Goal: Task Accomplishment & Management: Use online tool/utility

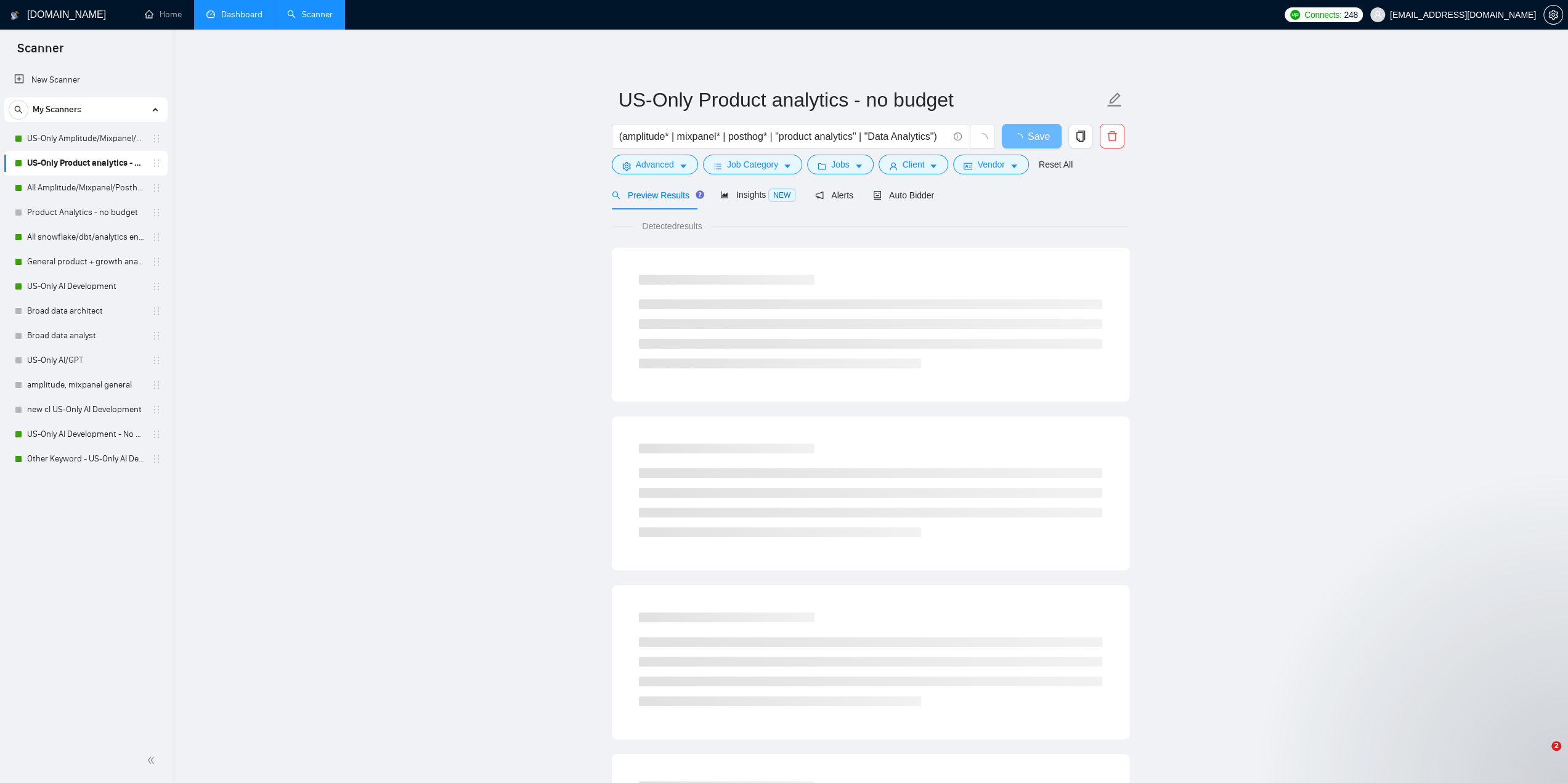
click at [224, 16] on link "Dashboard" at bounding box center [234, 14] width 56 height 11
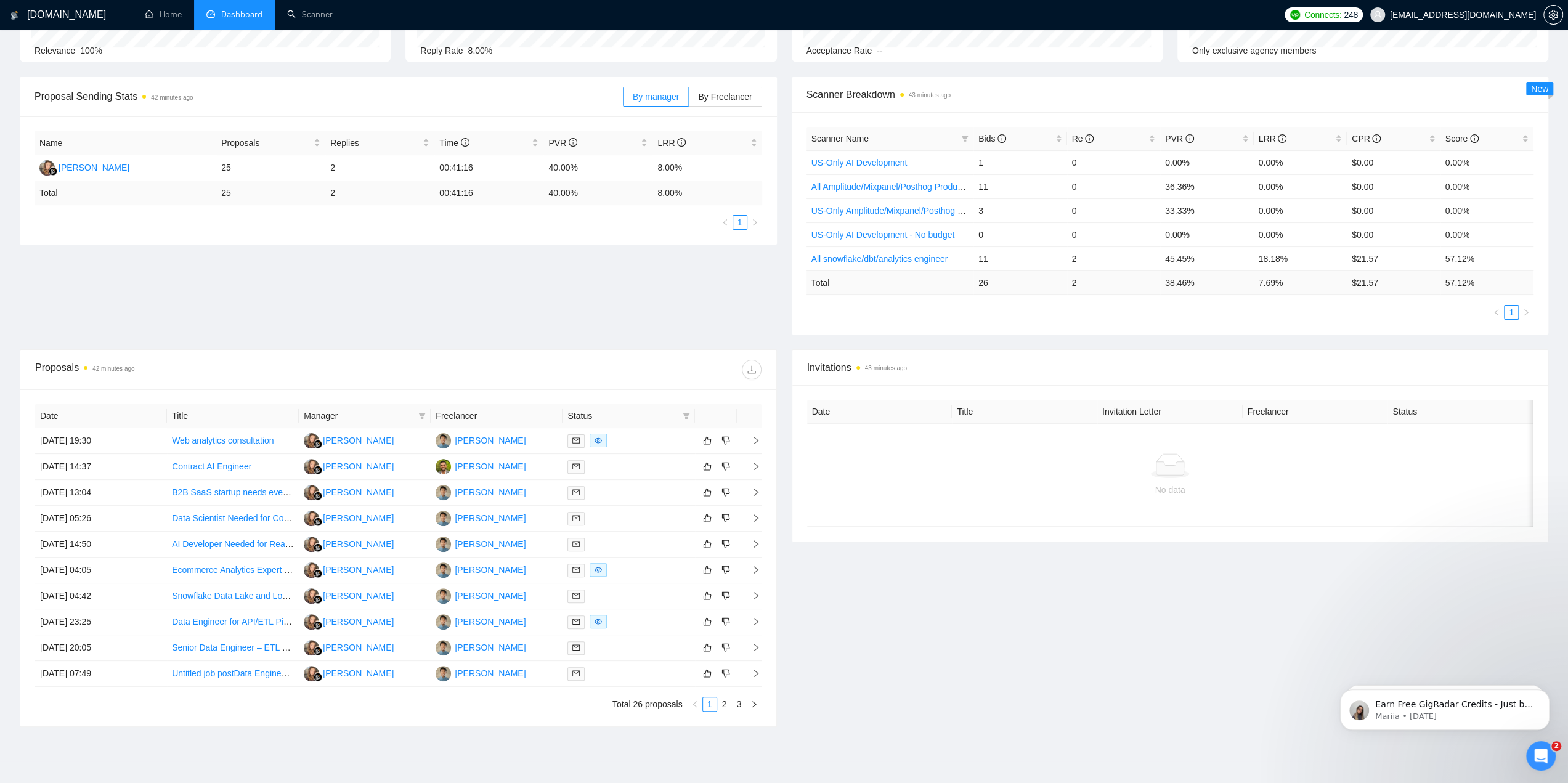
scroll to position [185, 0]
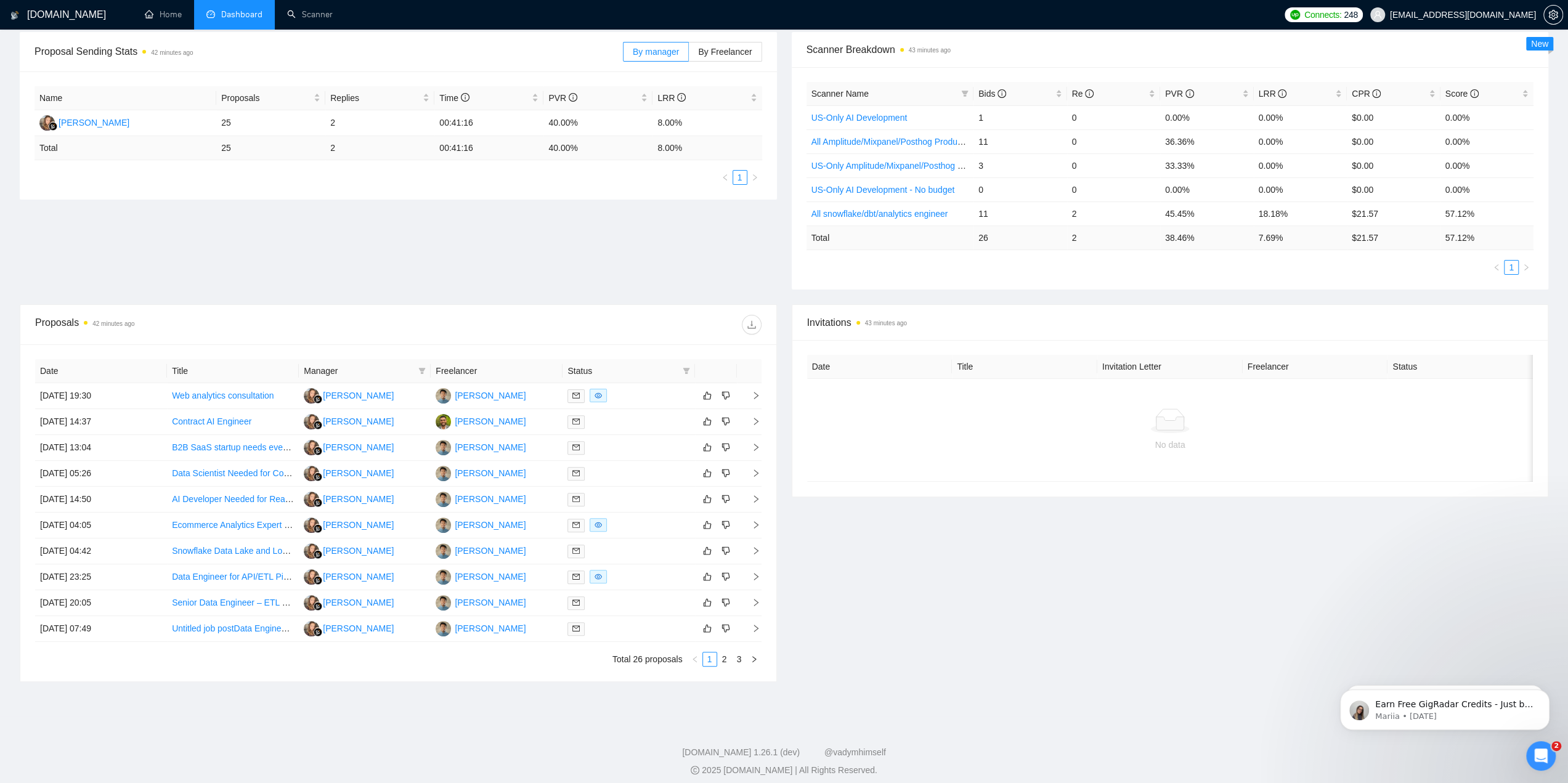
click at [566, 270] on div "Proposal Sending Stats 42 minutes ago By manager By Freelancer Name Proposals R…" at bounding box center [784, 168] width 1543 height 272
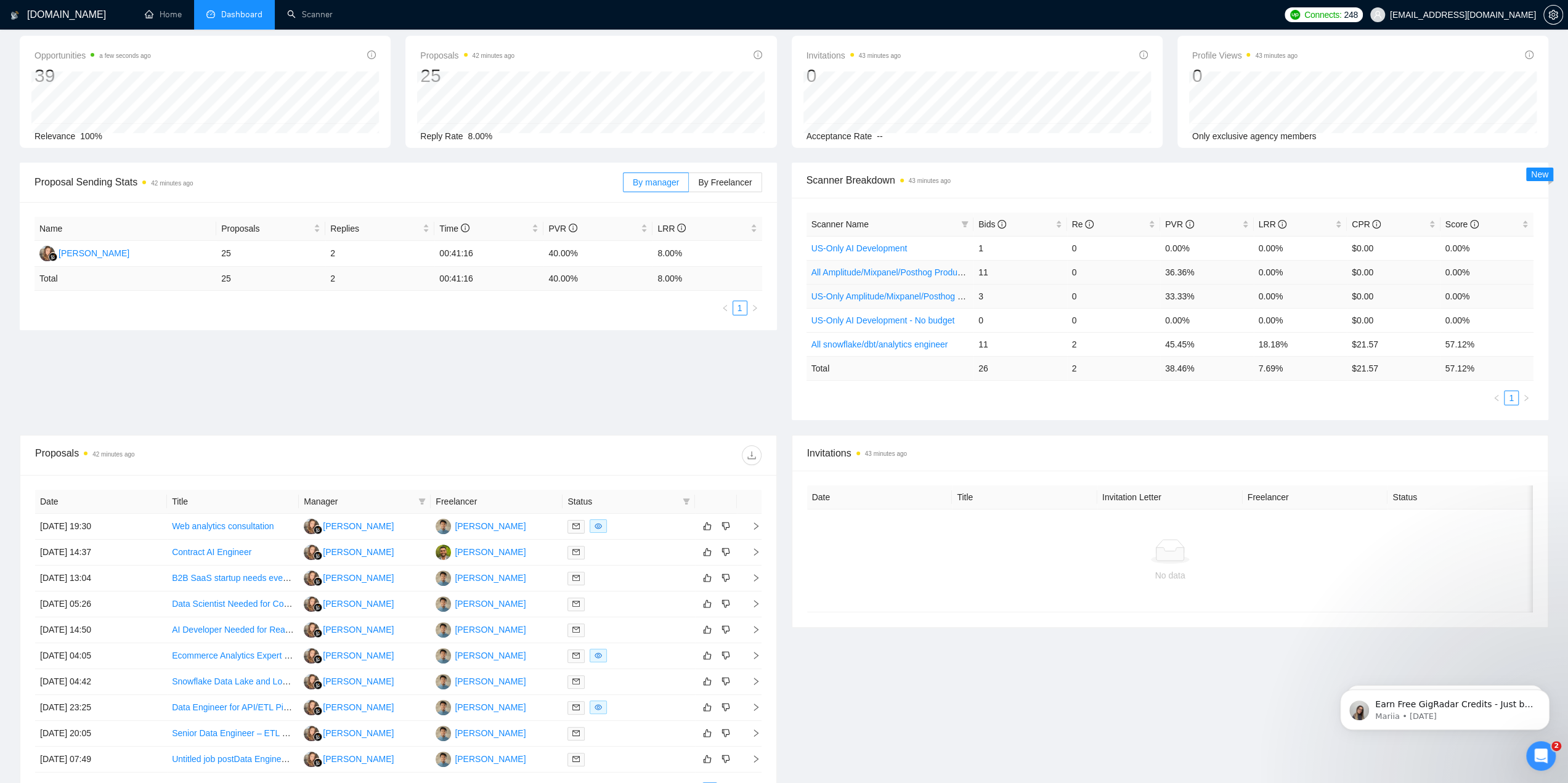
scroll to position [0, 0]
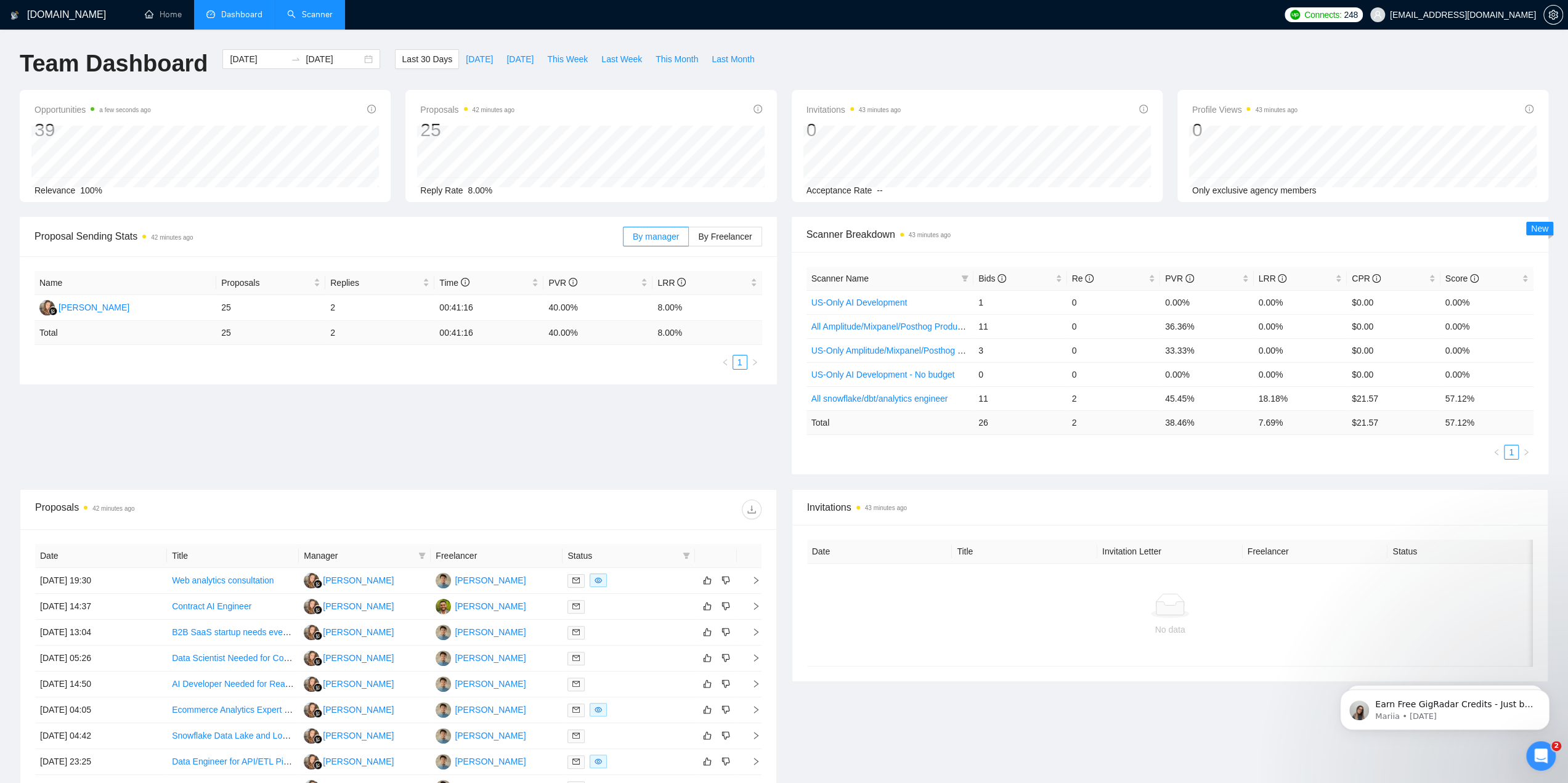
click at [314, 20] on link "Scanner" at bounding box center [309, 14] width 45 height 11
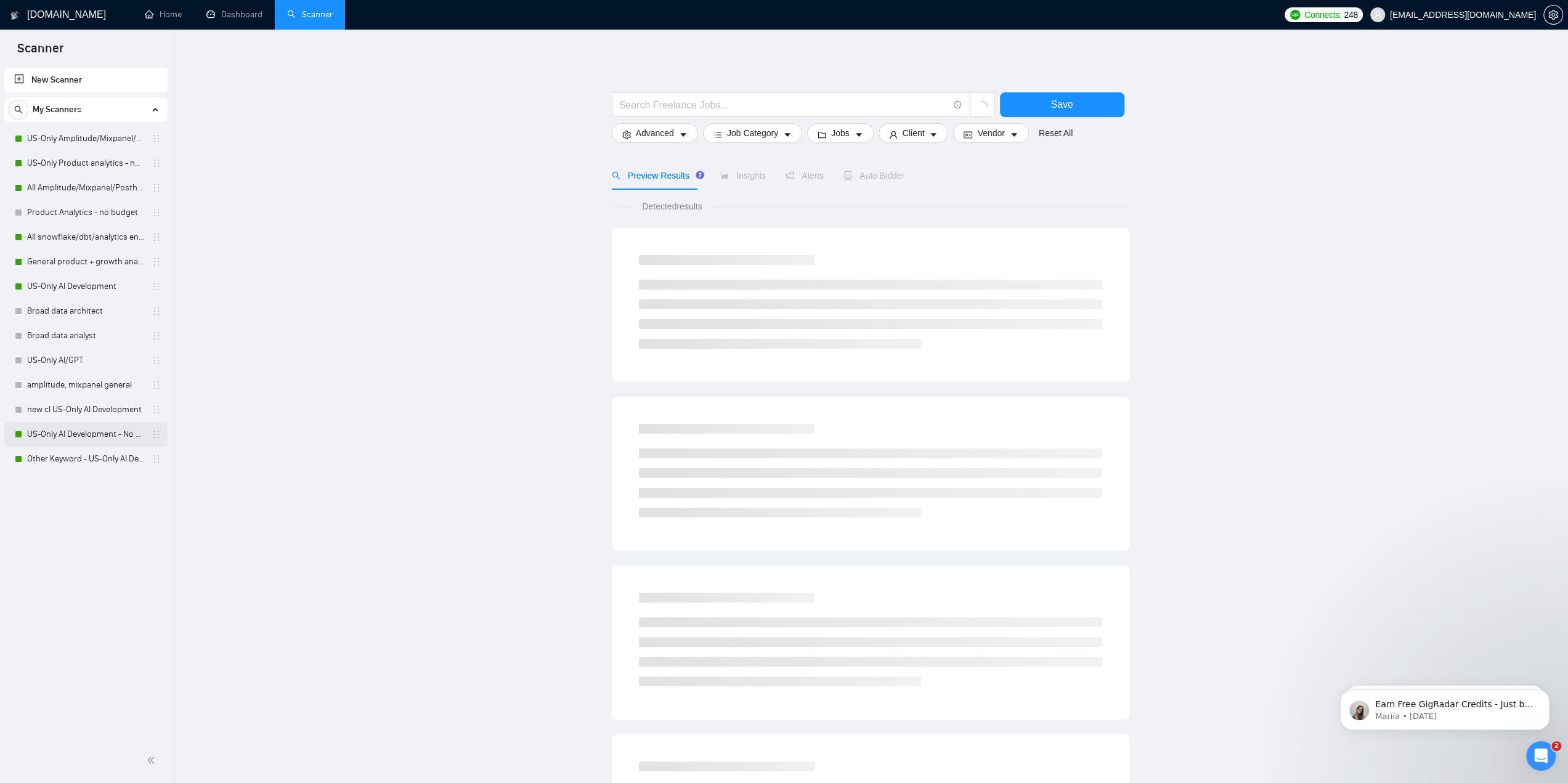
click at [107, 439] on link "US-Only AI Development - No budget" at bounding box center [86, 434] width 117 height 25
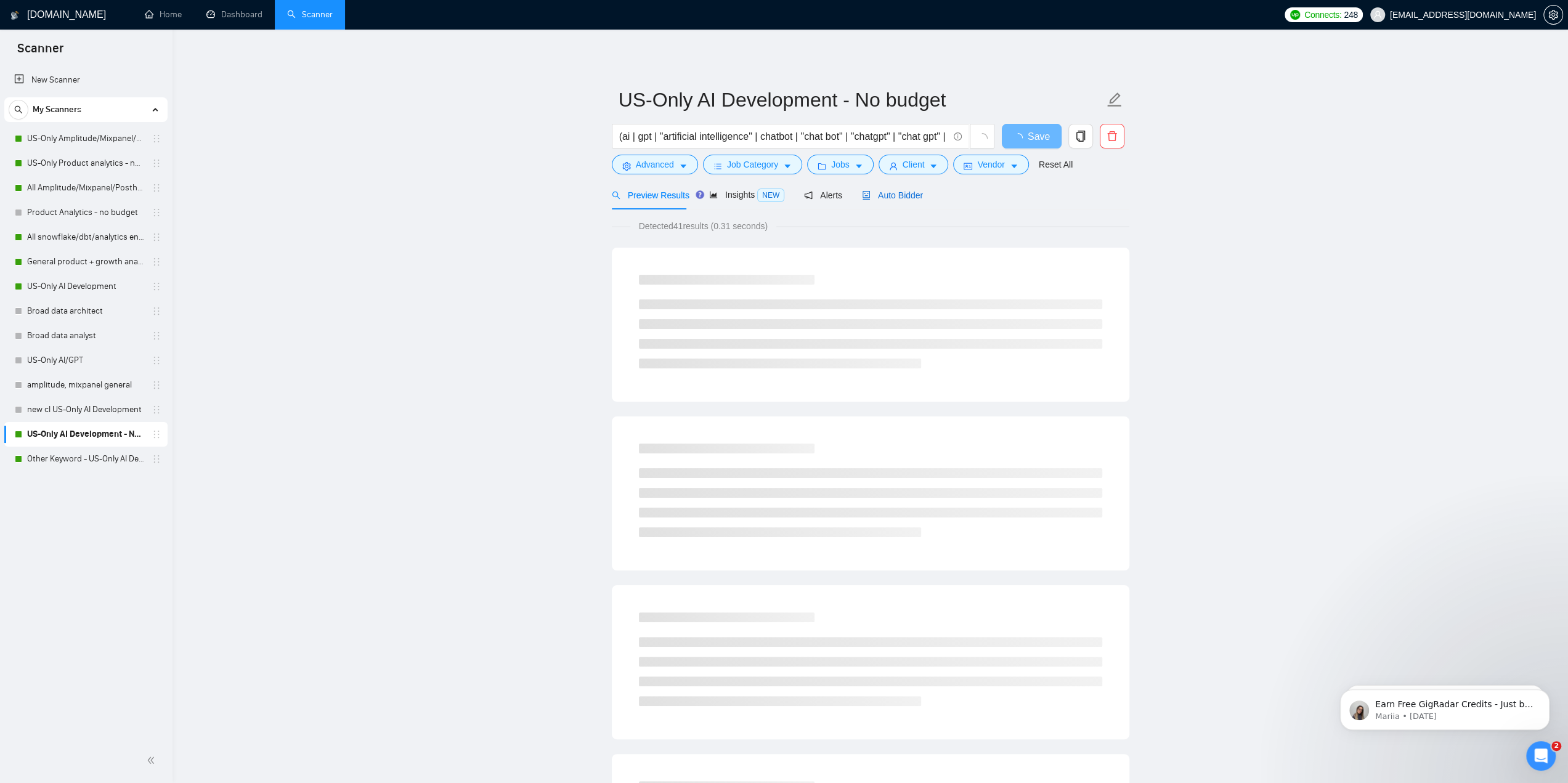
click at [874, 198] on span "Auto Bidder" at bounding box center [892, 195] width 61 height 10
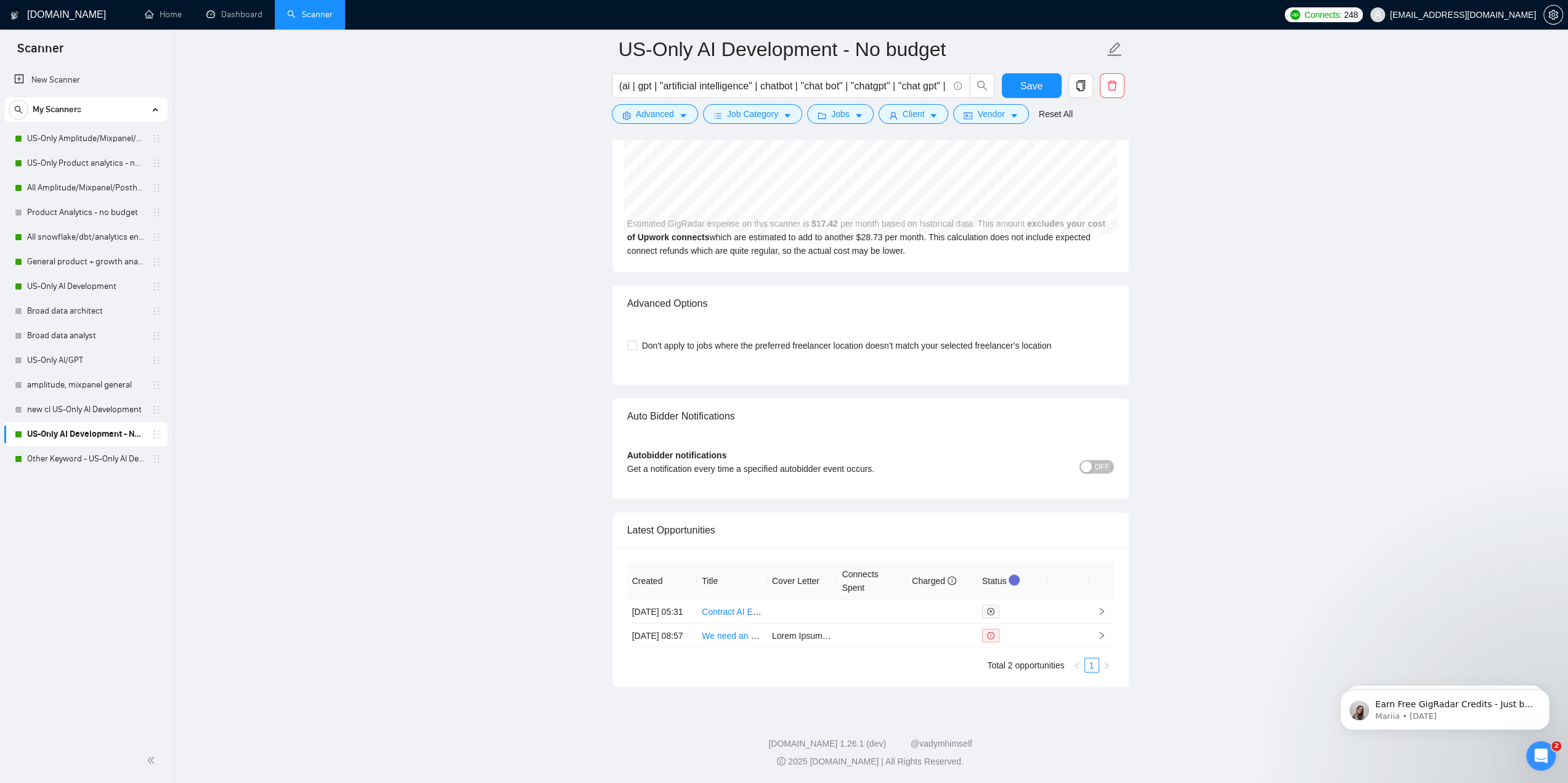
scroll to position [2660, 0]
click at [83, 465] on link "Other Keyword - US-Only AI Development" at bounding box center [86, 459] width 117 height 25
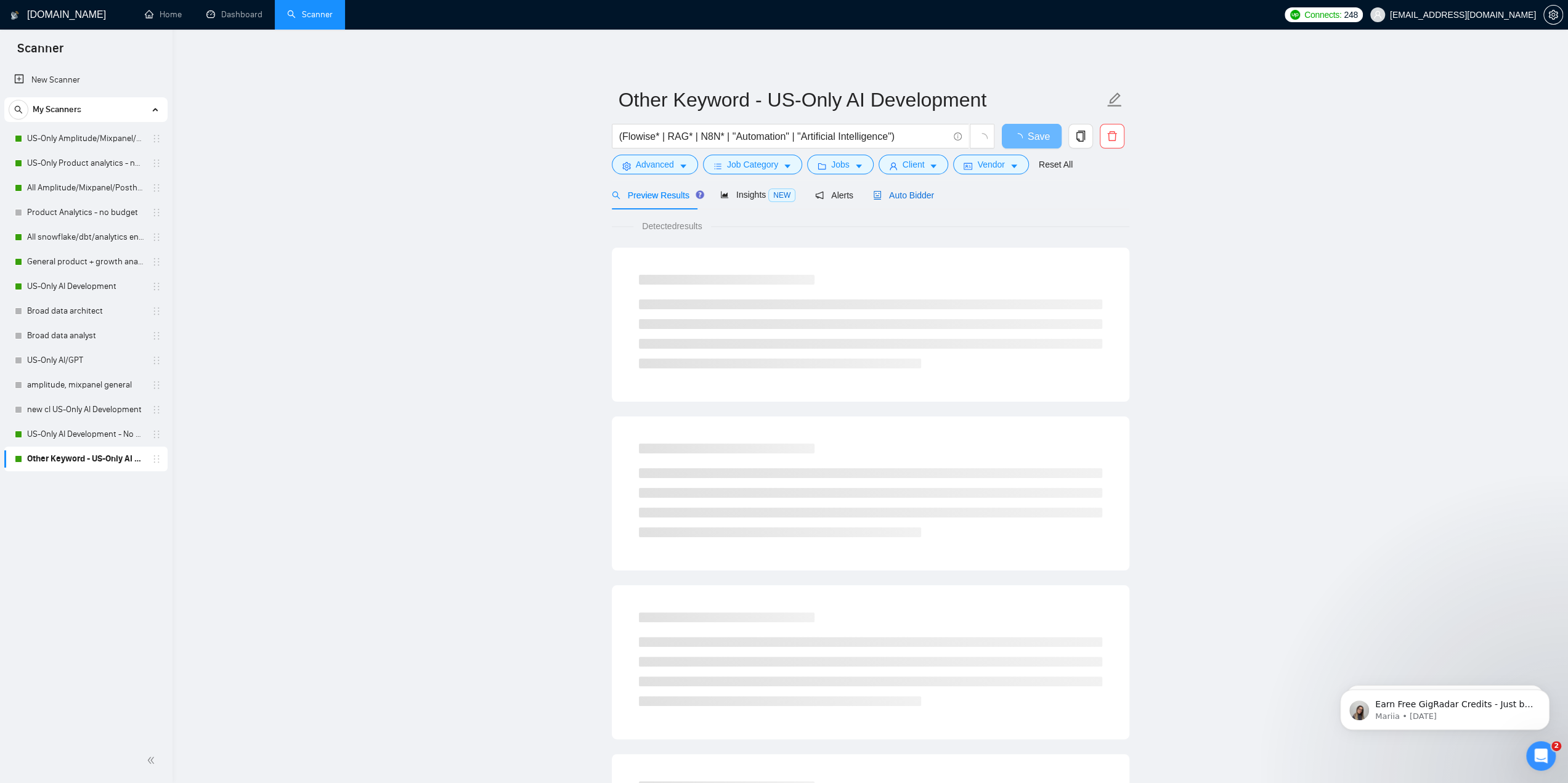
click at [911, 199] on span "Auto Bidder" at bounding box center [903, 195] width 61 height 10
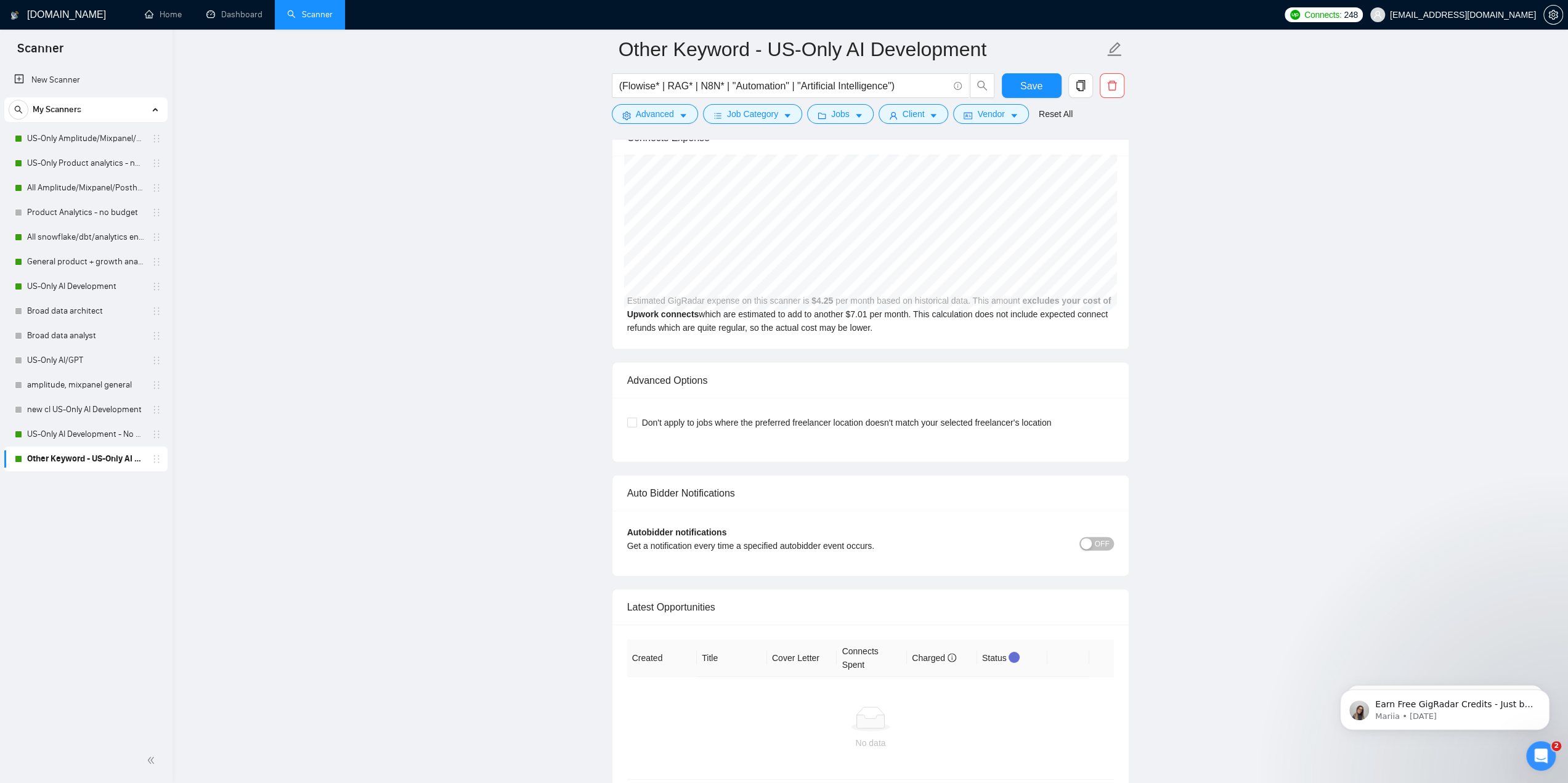
scroll to position [2488, 0]
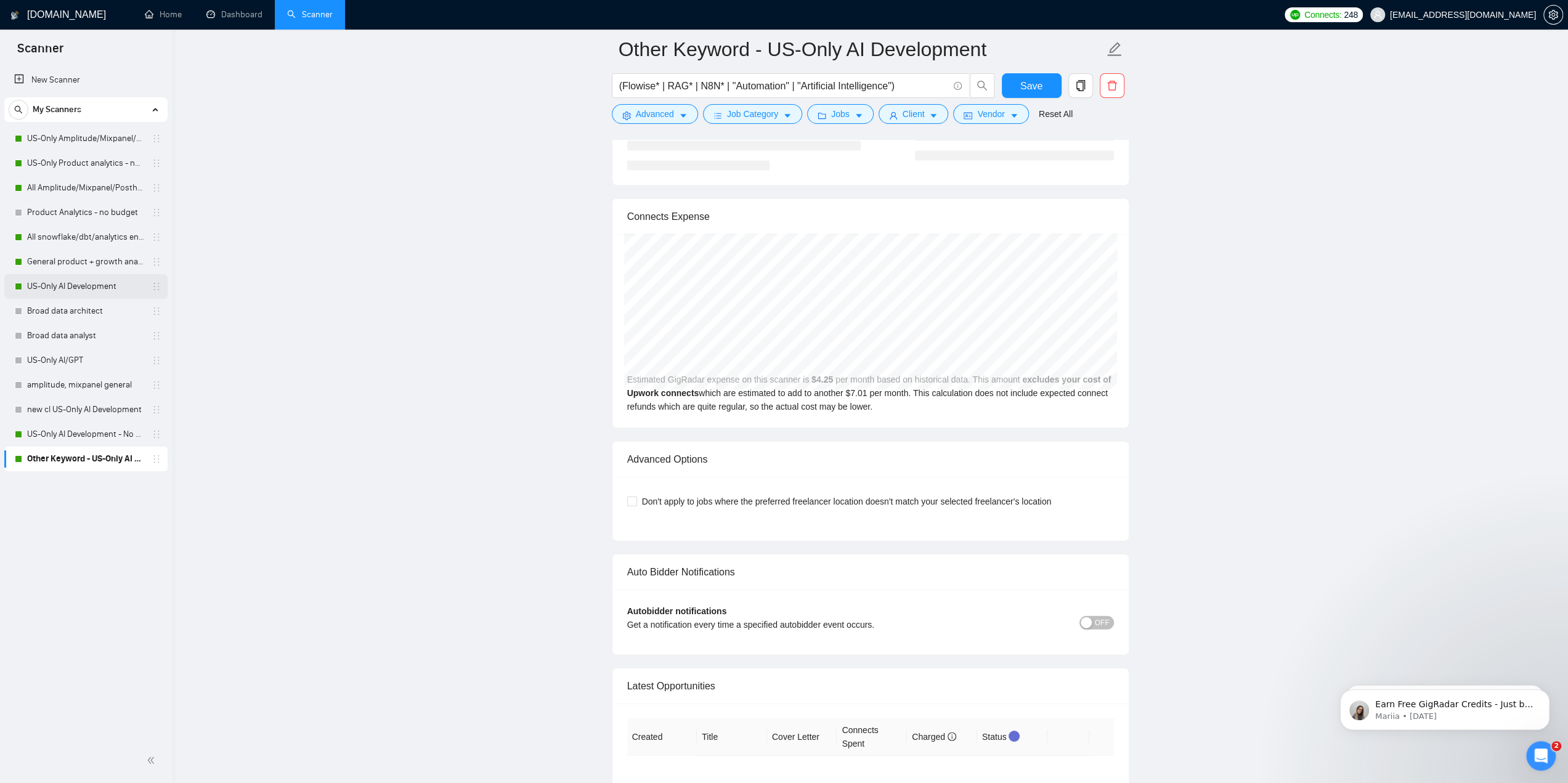
click at [67, 289] on link "US-Only AI Development" at bounding box center [86, 286] width 117 height 25
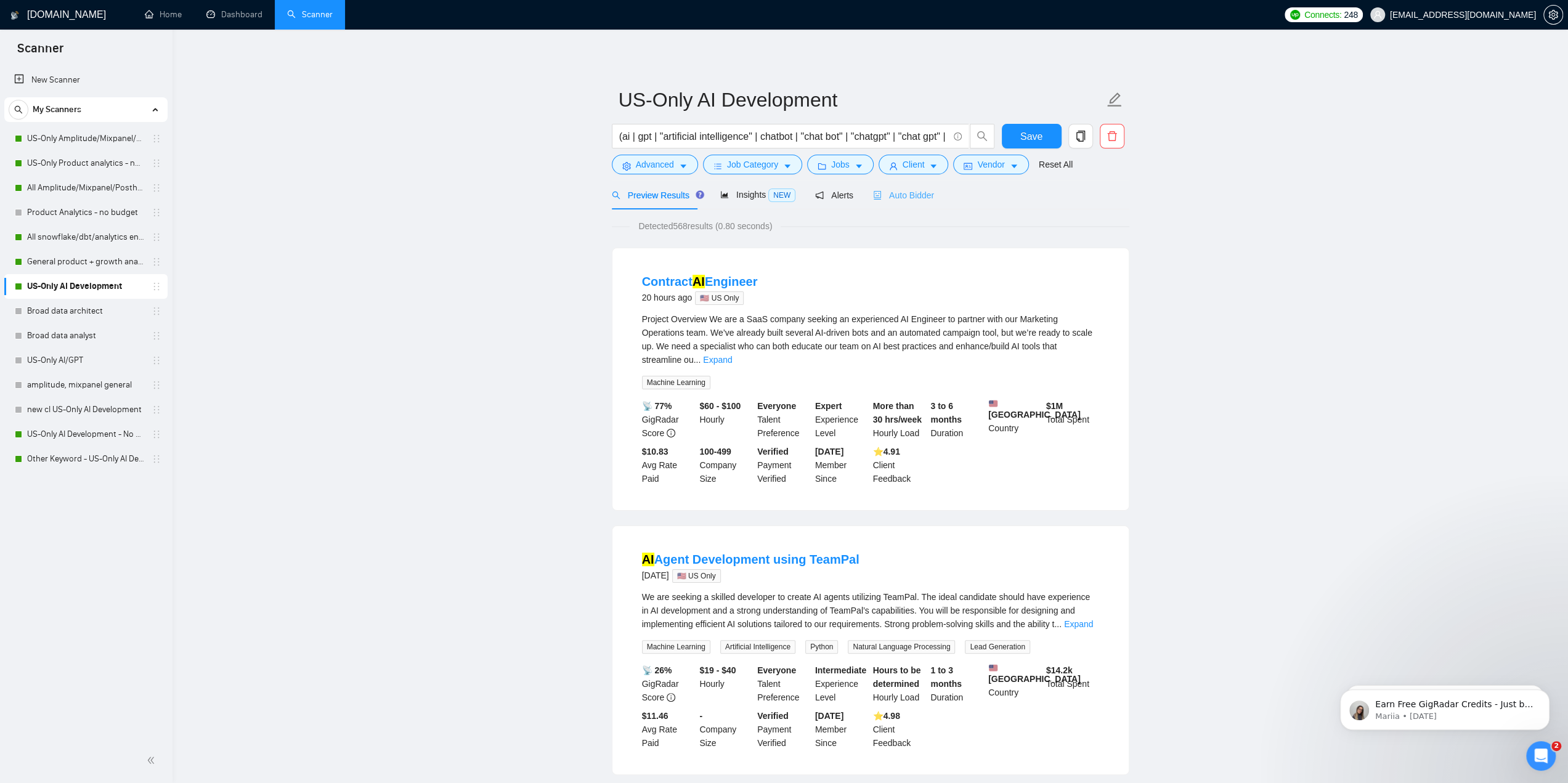
click at [897, 202] on div "Auto Bidder" at bounding box center [903, 195] width 61 height 29
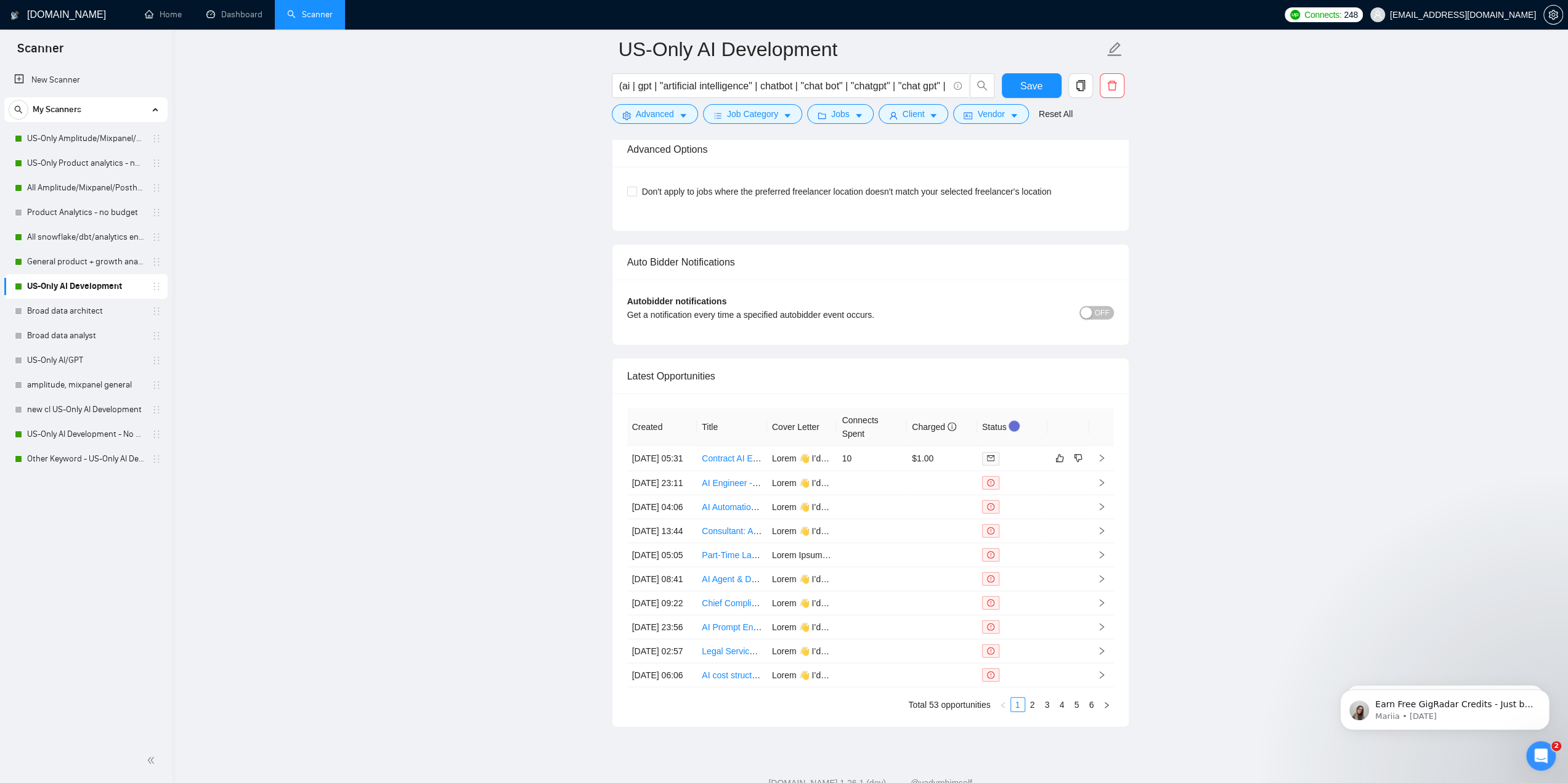
scroll to position [2959, 0]
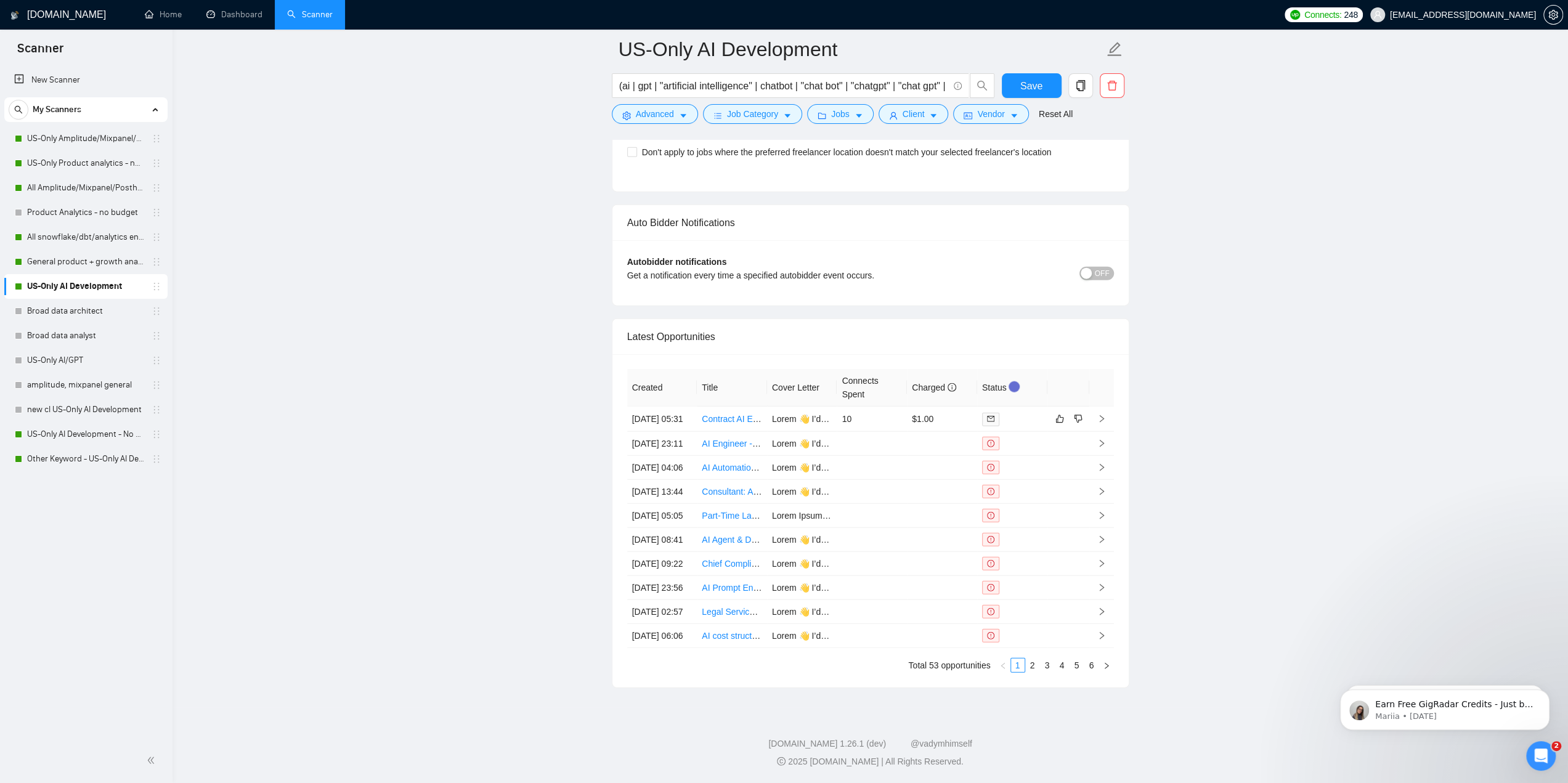
click at [66, 141] on link "US-Only Amplitude/Mixpanel/Posthog Product Analytics" at bounding box center [86, 138] width 117 height 25
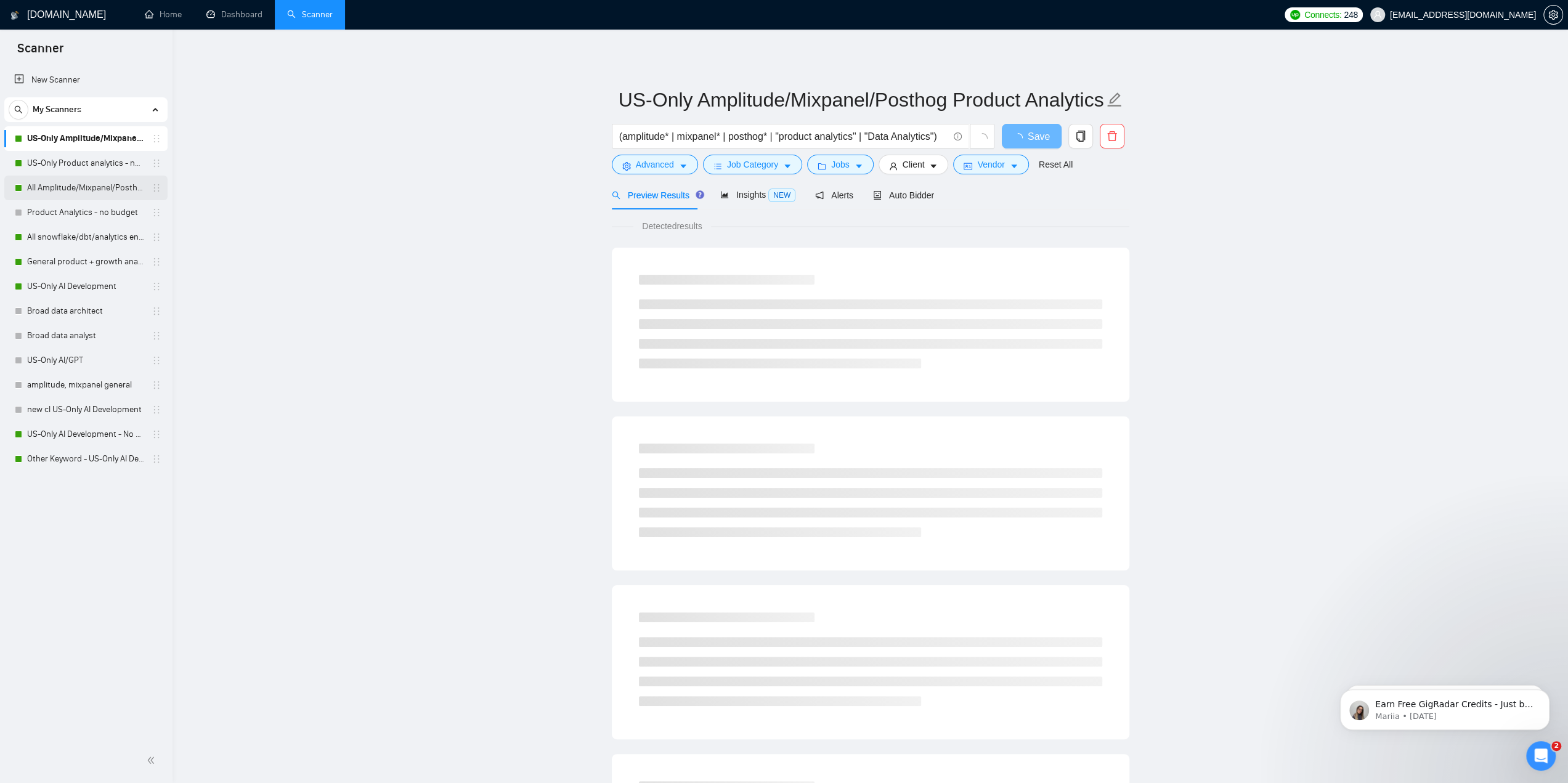
click at [95, 188] on link "All Amplitude/Mixpanel/Posthog Product Analytics" at bounding box center [86, 188] width 117 height 25
click at [78, 289] on link "US-Only AI Development" at bounding box center [86, 286] width 117 height 25
click at [428, 156] on main "US-Only AI Development (ai | gpt | "artificial intelligence" | chatbot | "chat …" at bounding box center [870, 563] width 1356 height 1028
click at [259, 11] on link "Dashboard" at bounding box center [234, 14] width 56 height 11
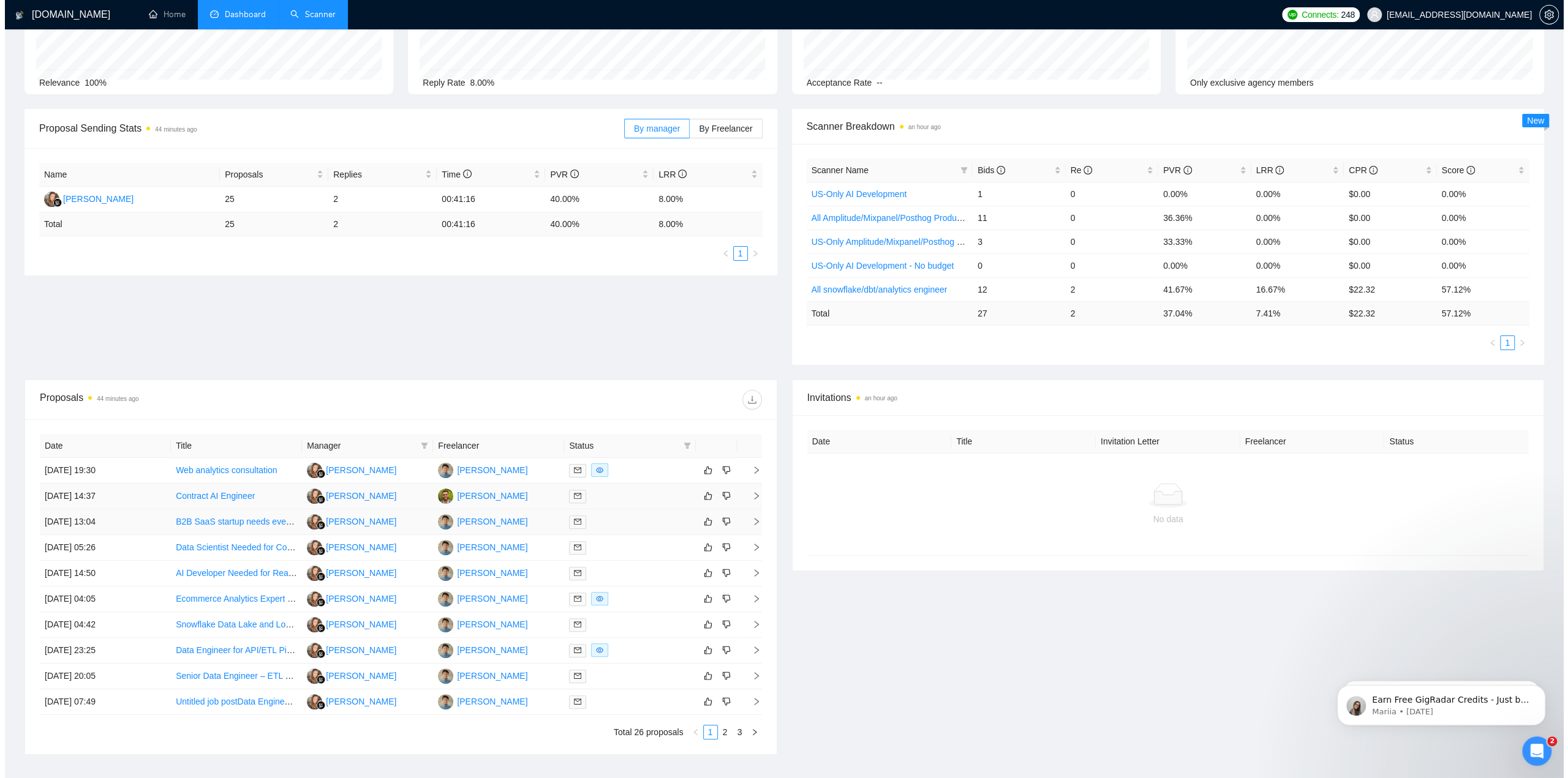
scroll to position [122, 0]
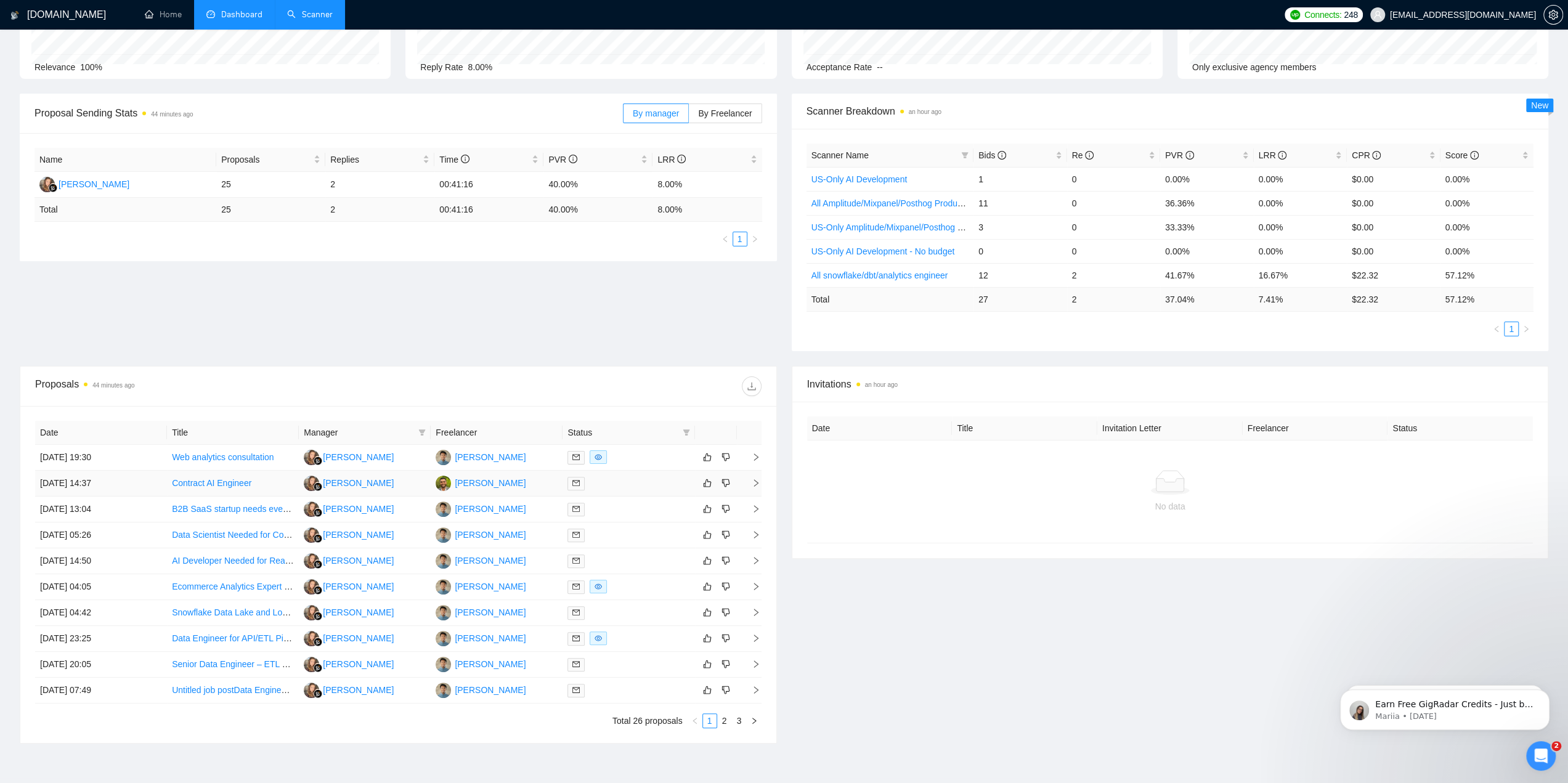
click at [539, 480] on td "[PERSON_NAME]" at bounding box center [496, 484] width 132 height 26
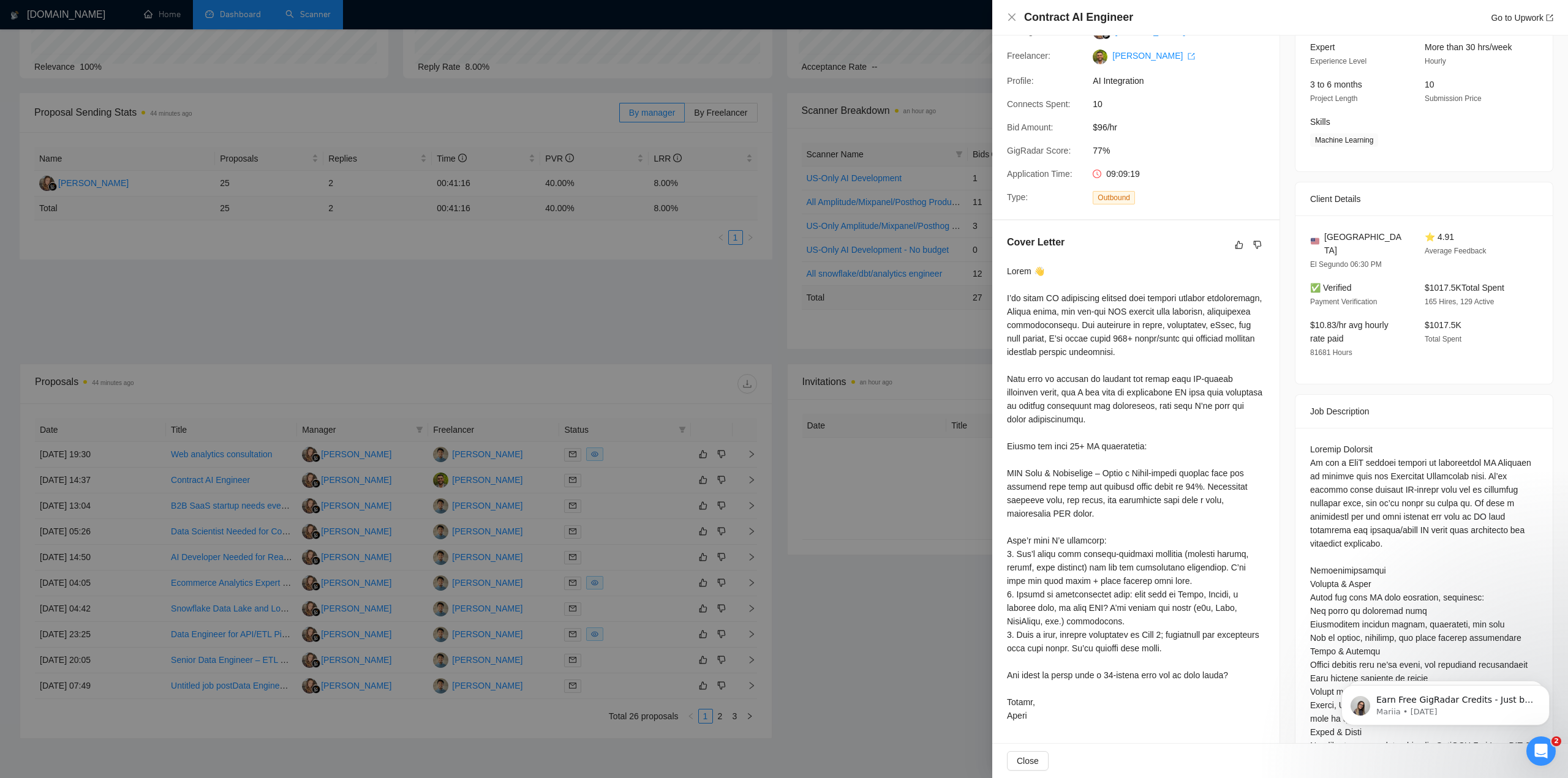
click at [1329, 256] on div "[GEOGRAPHIC_DATA] [GEOGRAPHIC_DATA] 06:30 PM" at bounding box center [1357, 251] width 105 height 41
click at [1097, 175] on icon "clock-circle" at bounding box center [1098, 174] width 2 height 4
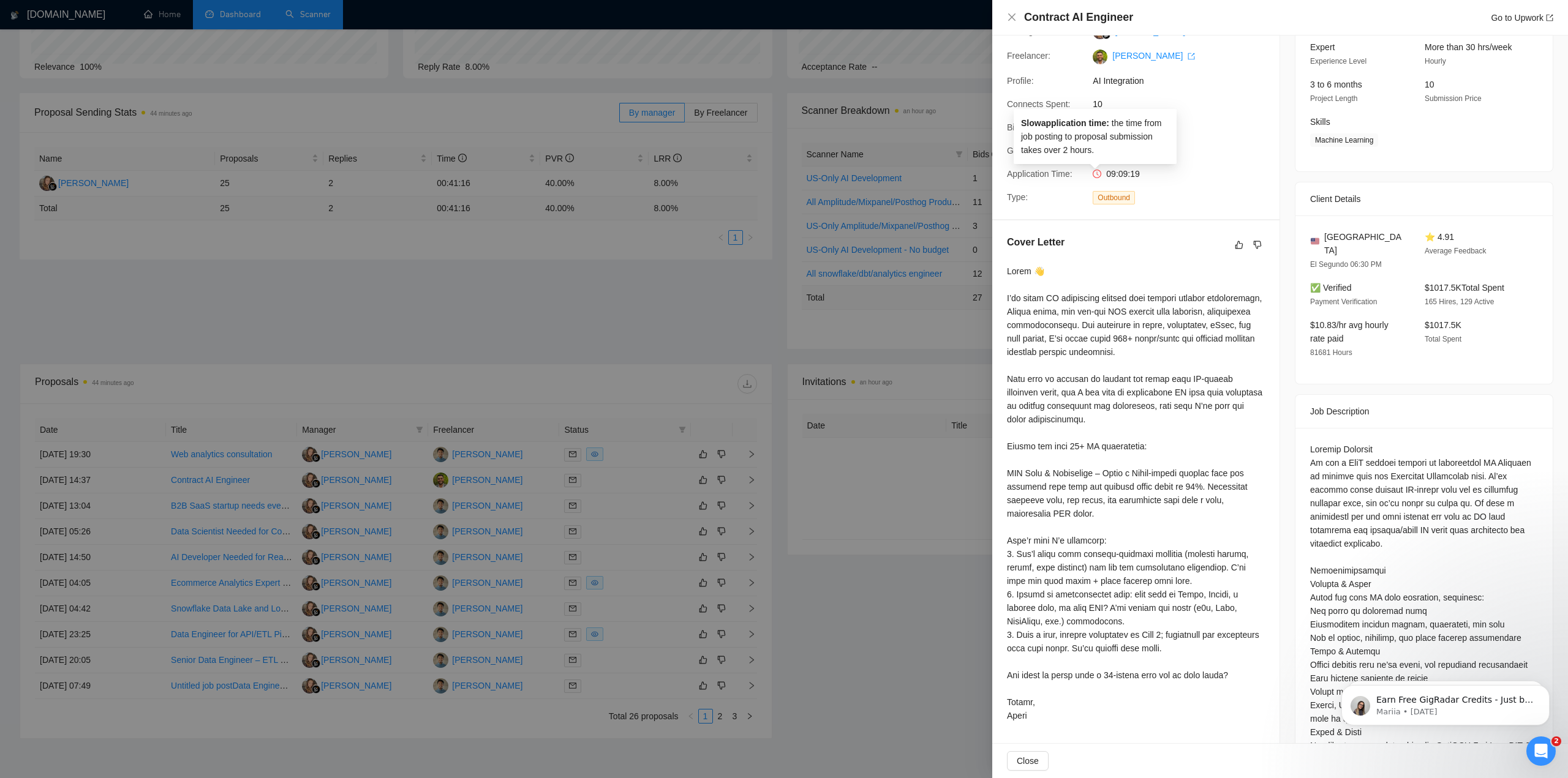
click at [1097, 175] on icon "clock-circle" at bounding box center [1098, 174] width 2 height 4
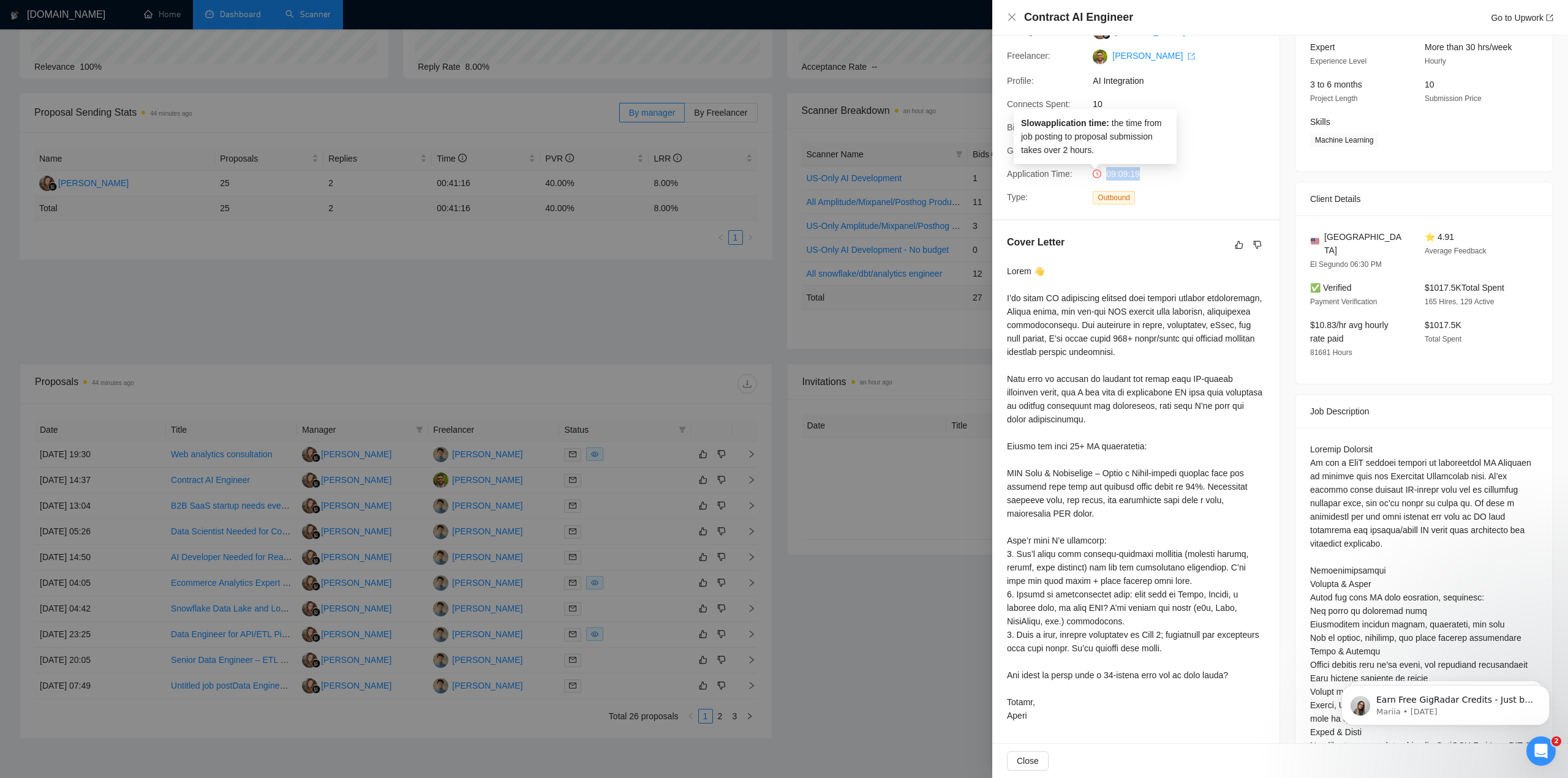
click at [1097, 175] on icon "clock-circle" at bounding box center [1098, 174] width 2 height 4
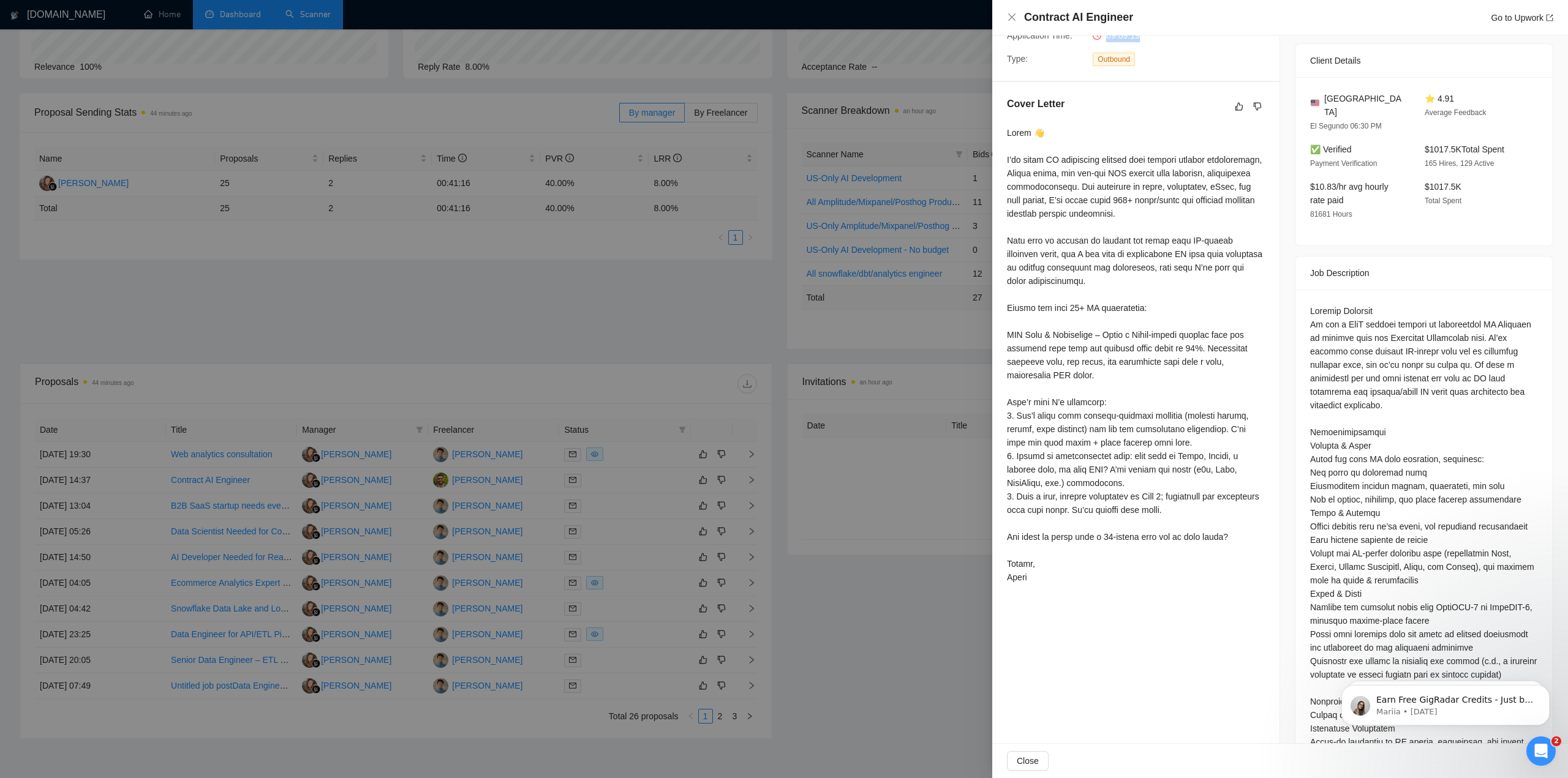
scroll to position [245, 0]
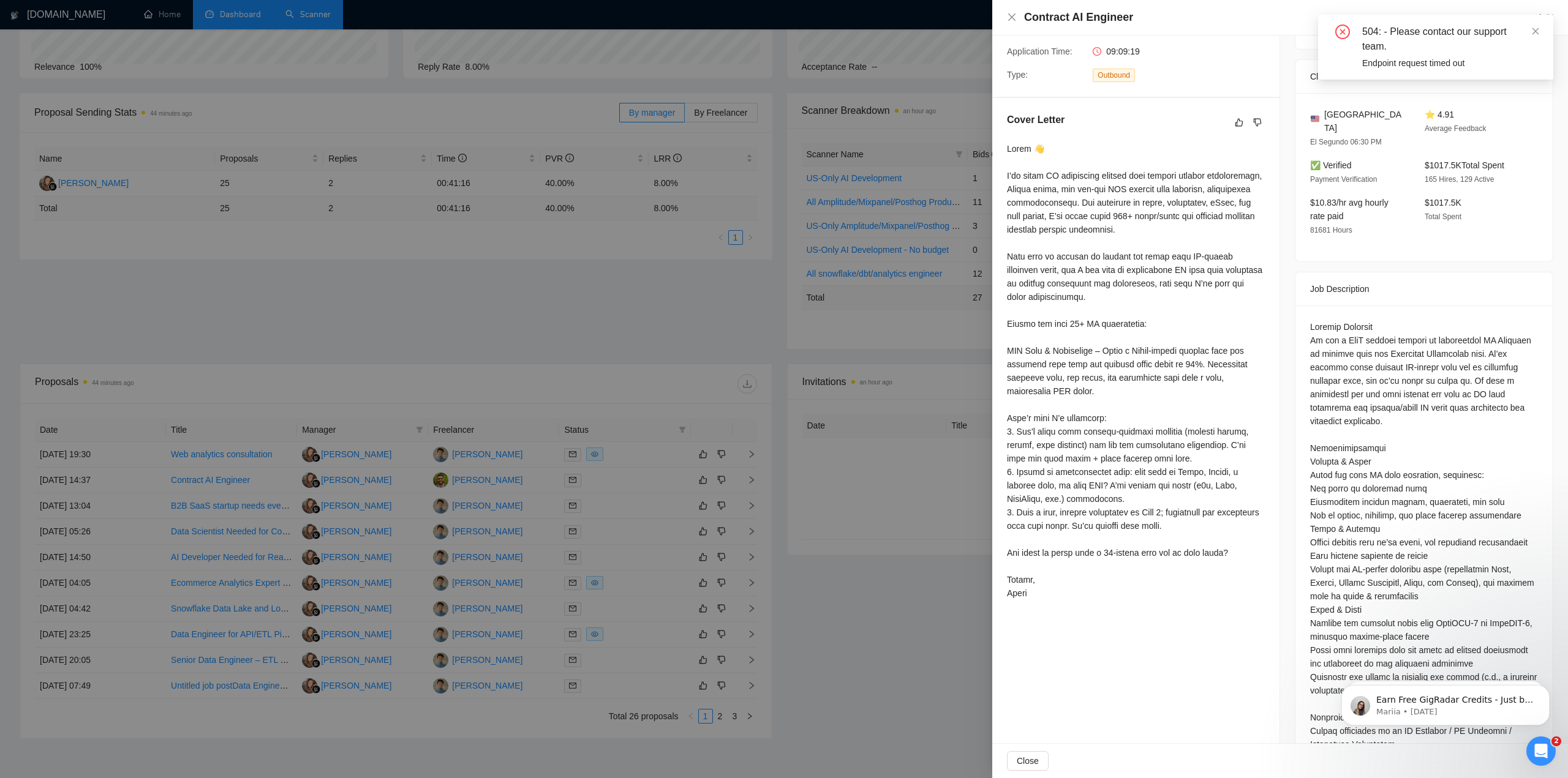
click at [1540, 34] on div "504: - Please contact our support team. Endpoint request timed out" at bounding box center [1435, 47] width 235 height 65
click at [1537, 35] on icon "close" at bounding box center [1536, 31] width 9 height 9
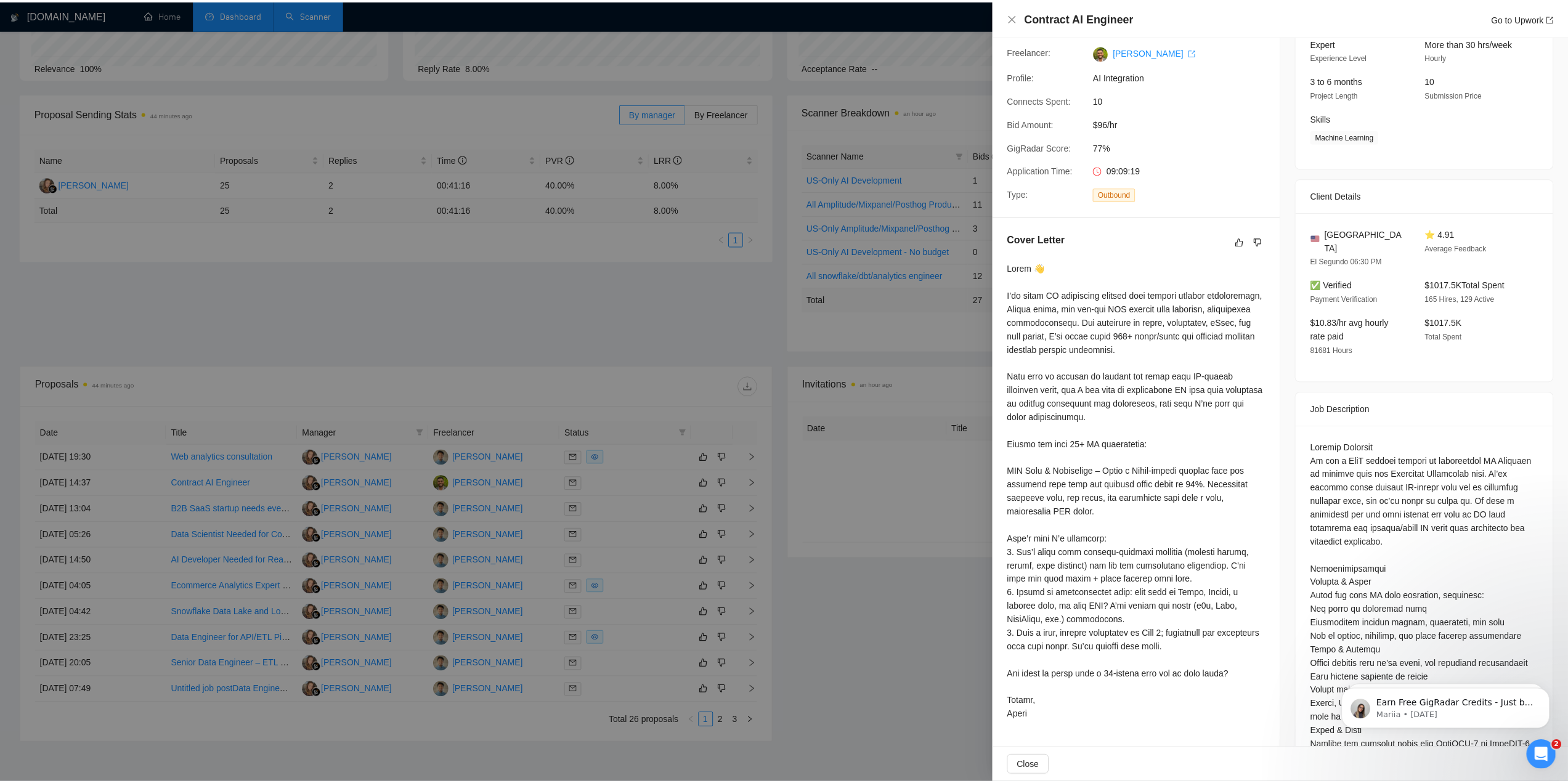
scroll to position [0, 0]
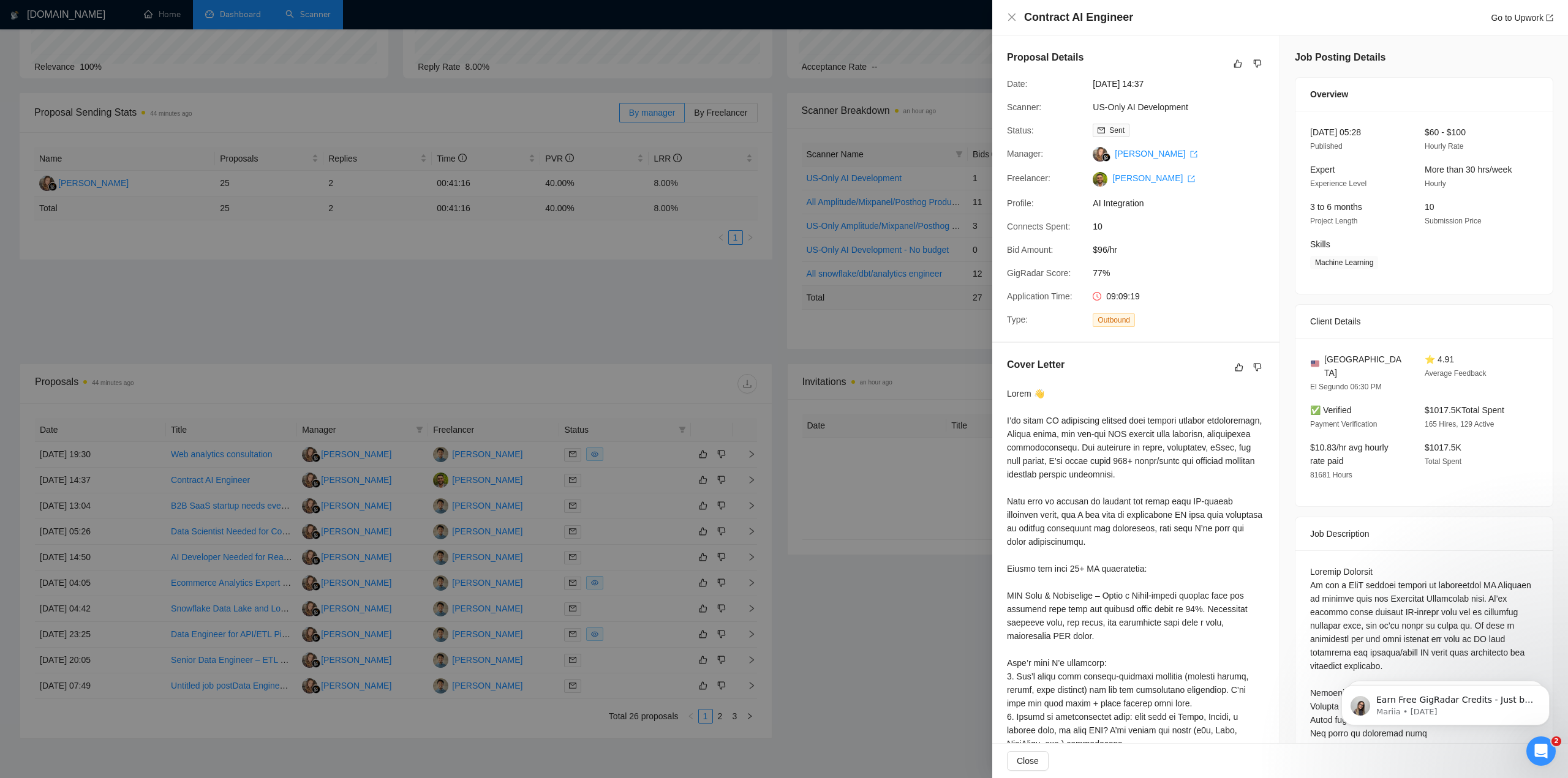
click at [1101, 249] on span "$96/hr" at bounding box center [1184, 250] width 184 height 14
click at [1113, 251] on span "$96/hr" at bounding box center [1184, 250] width 184 height 14
click at [856, 653] on div at bounding box center [784, 389] width 1568 height 778
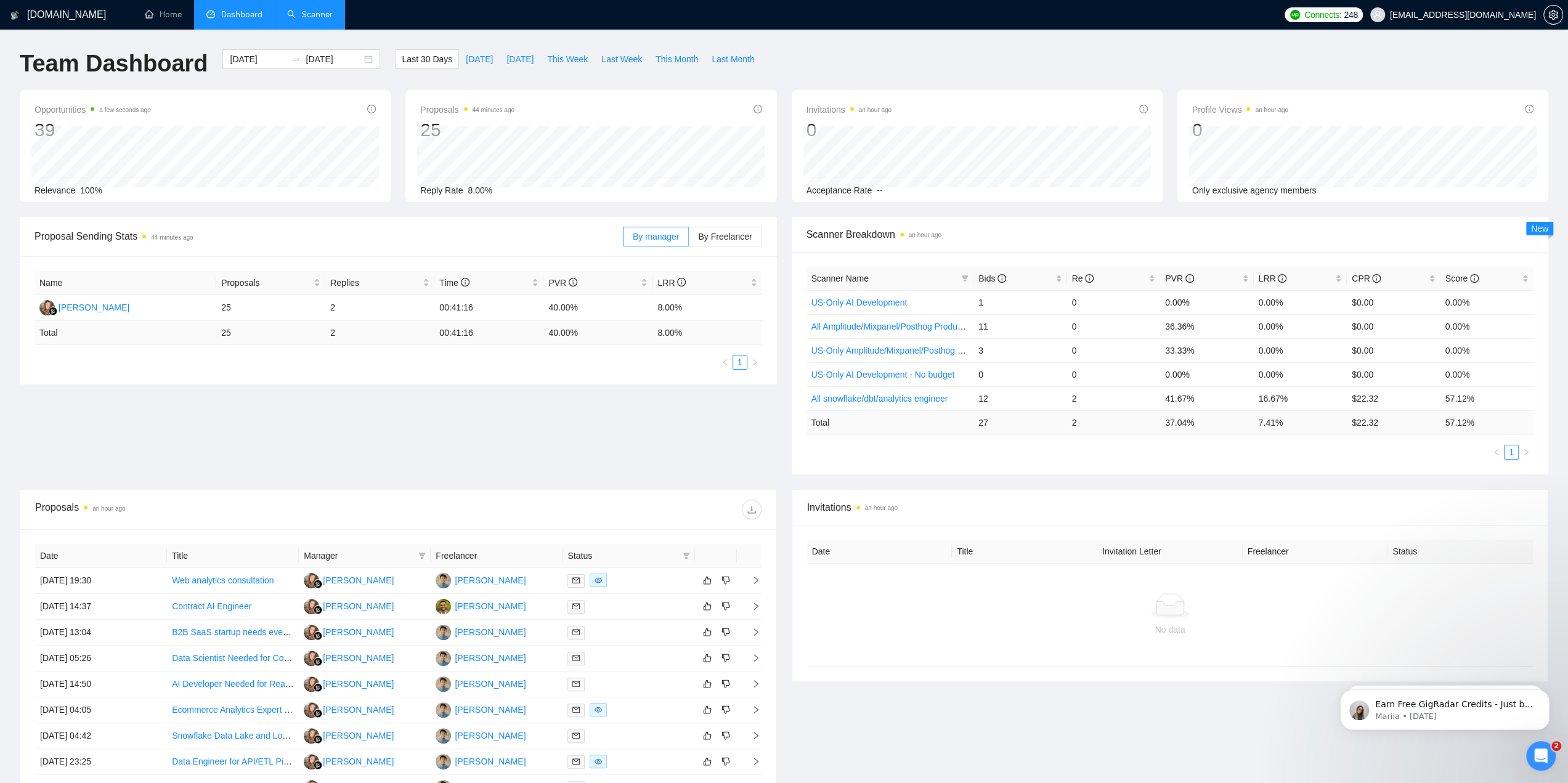
click at [314, 16] on link "Scanner" at bounding box center [309, 14] width 45 height 11
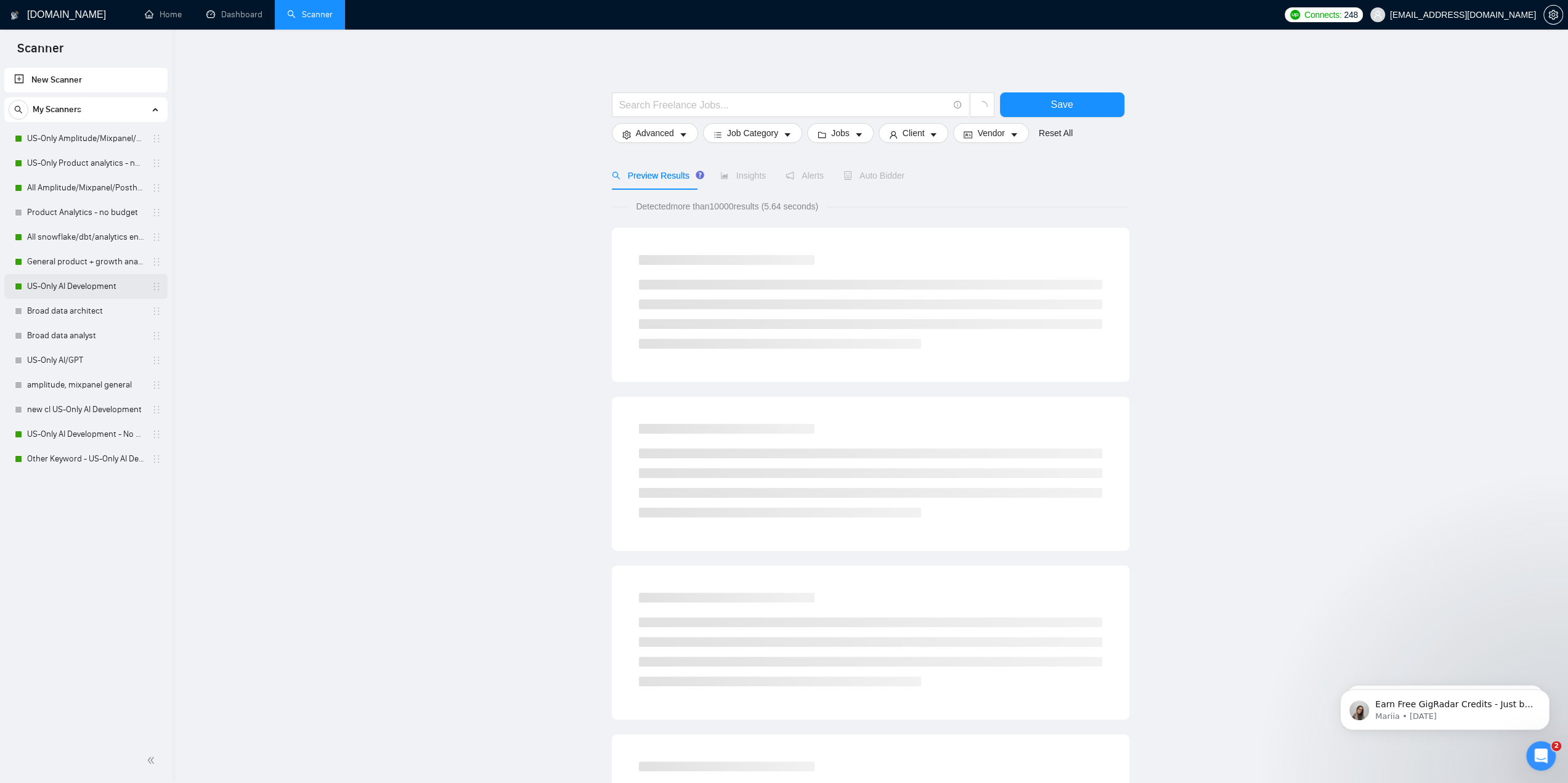
click at [79, 286] on link "US-Only AI Development" at bounding box center [86, 286] width 117 height 25
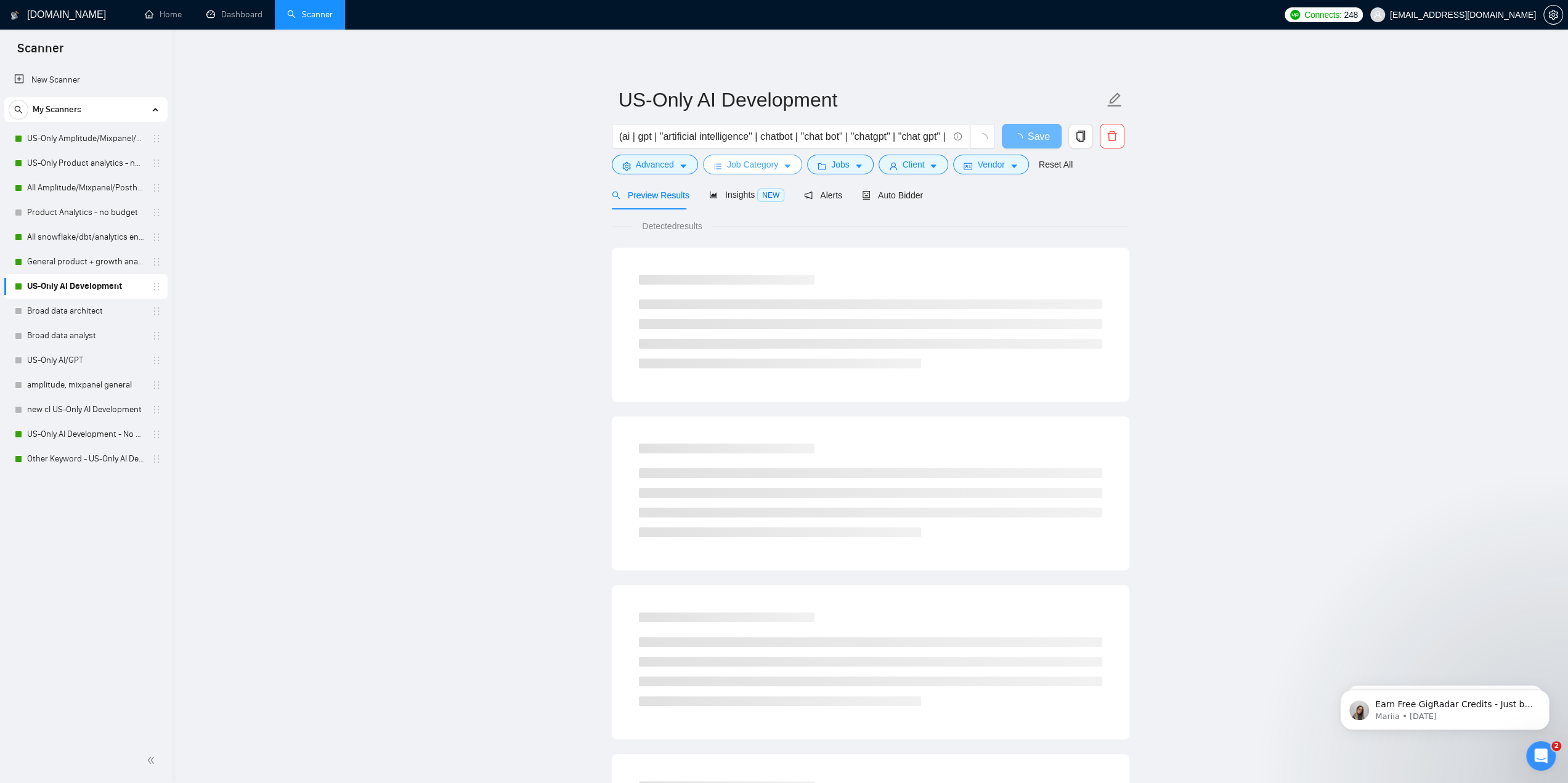
click at [766, 166] on span "Job Category" at bounding box center [752, 165] width 51 height 14
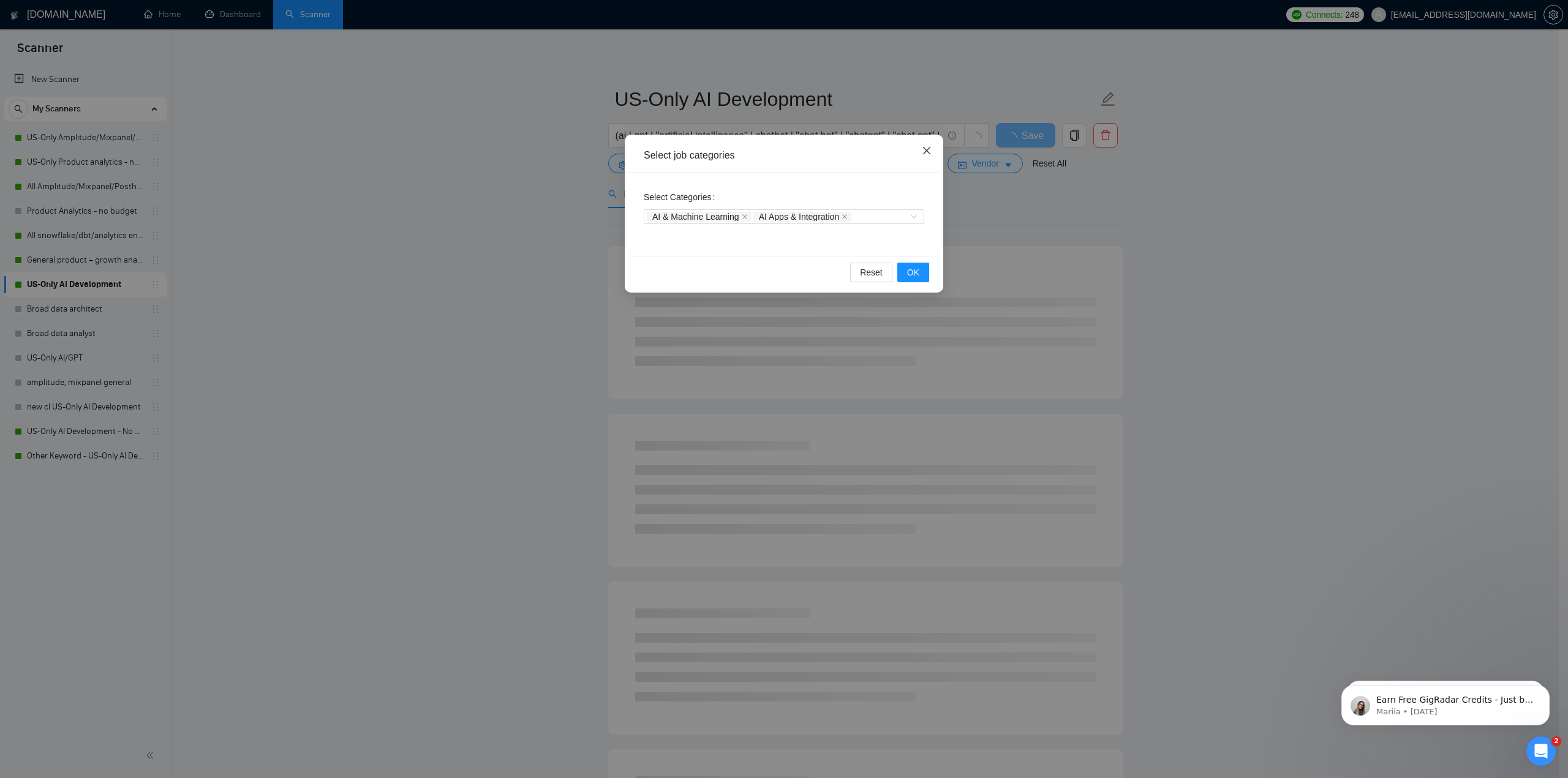
click at [916, 144] on span "Close" at bounding box center [926, 151] width 33 height 33
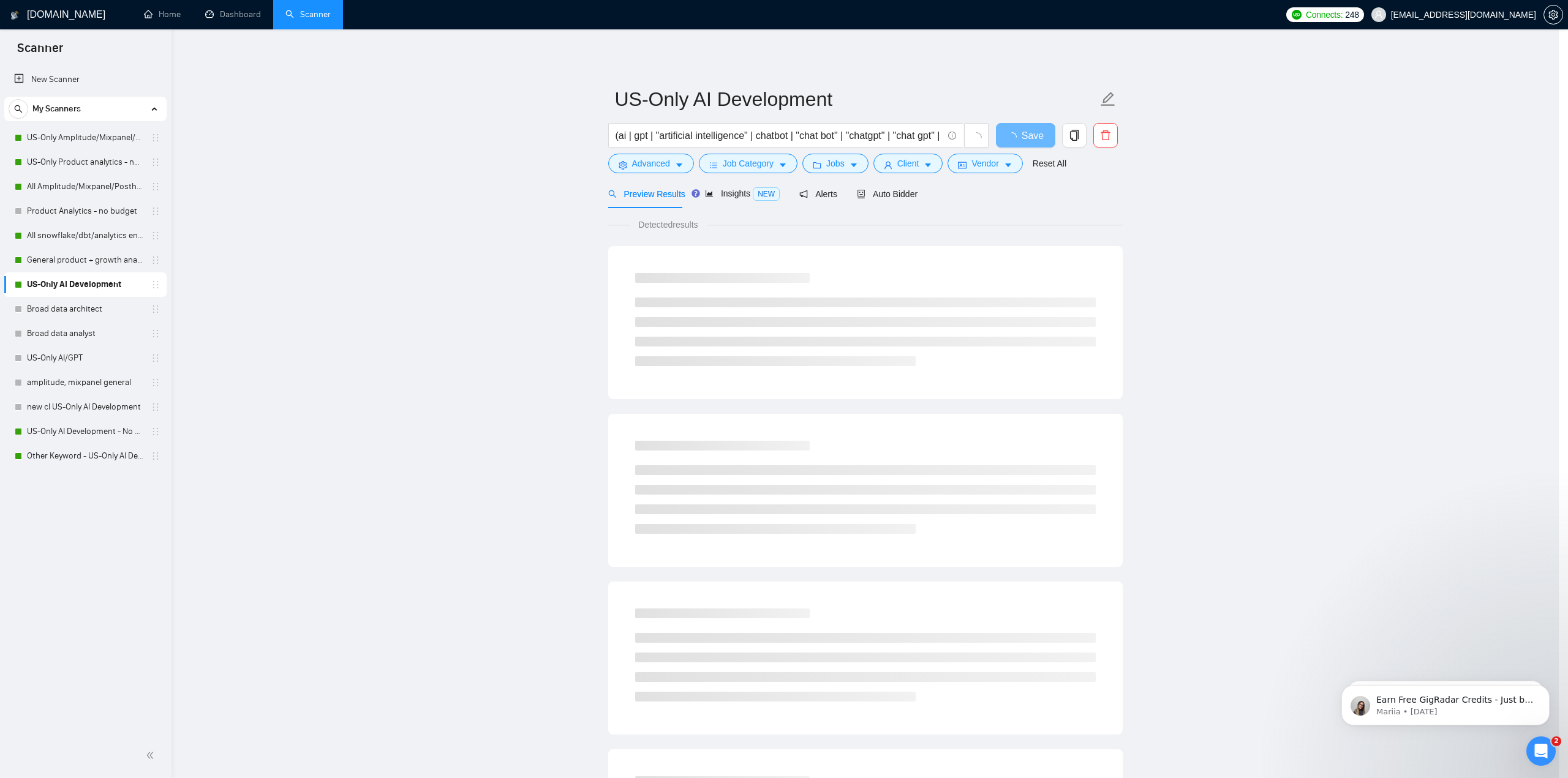
click at [927, 148] on div "(ai | gpt | "artificial intelligence" | chatbot | "chat bot" | "chatgpt" | "cha…" at bounding box center [799, 138] width 386 height 31
click at [907, 169] on span "Client" at bounding box center [908, 163] width 22 height 14
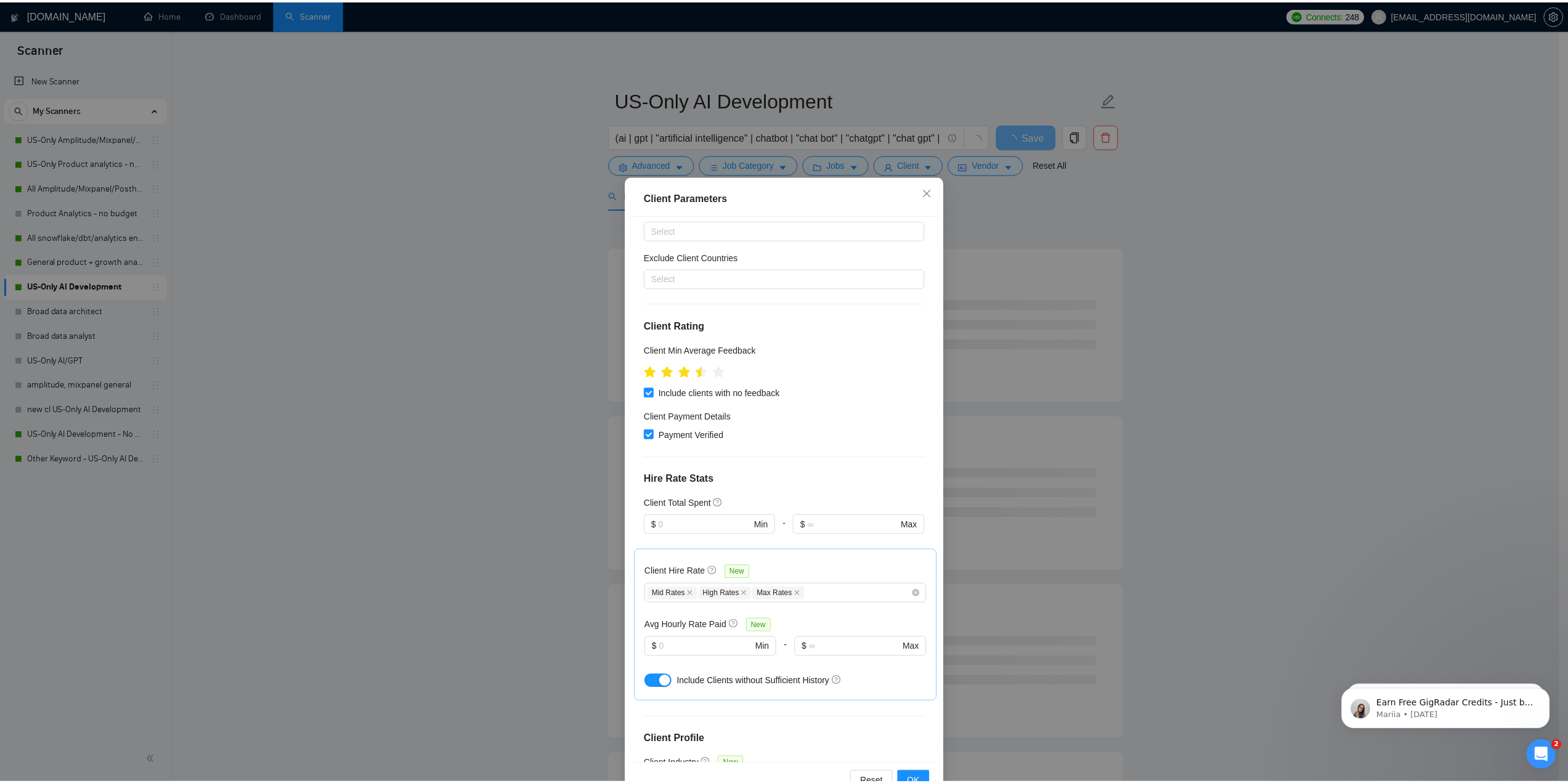
scroll to position [123, 0]
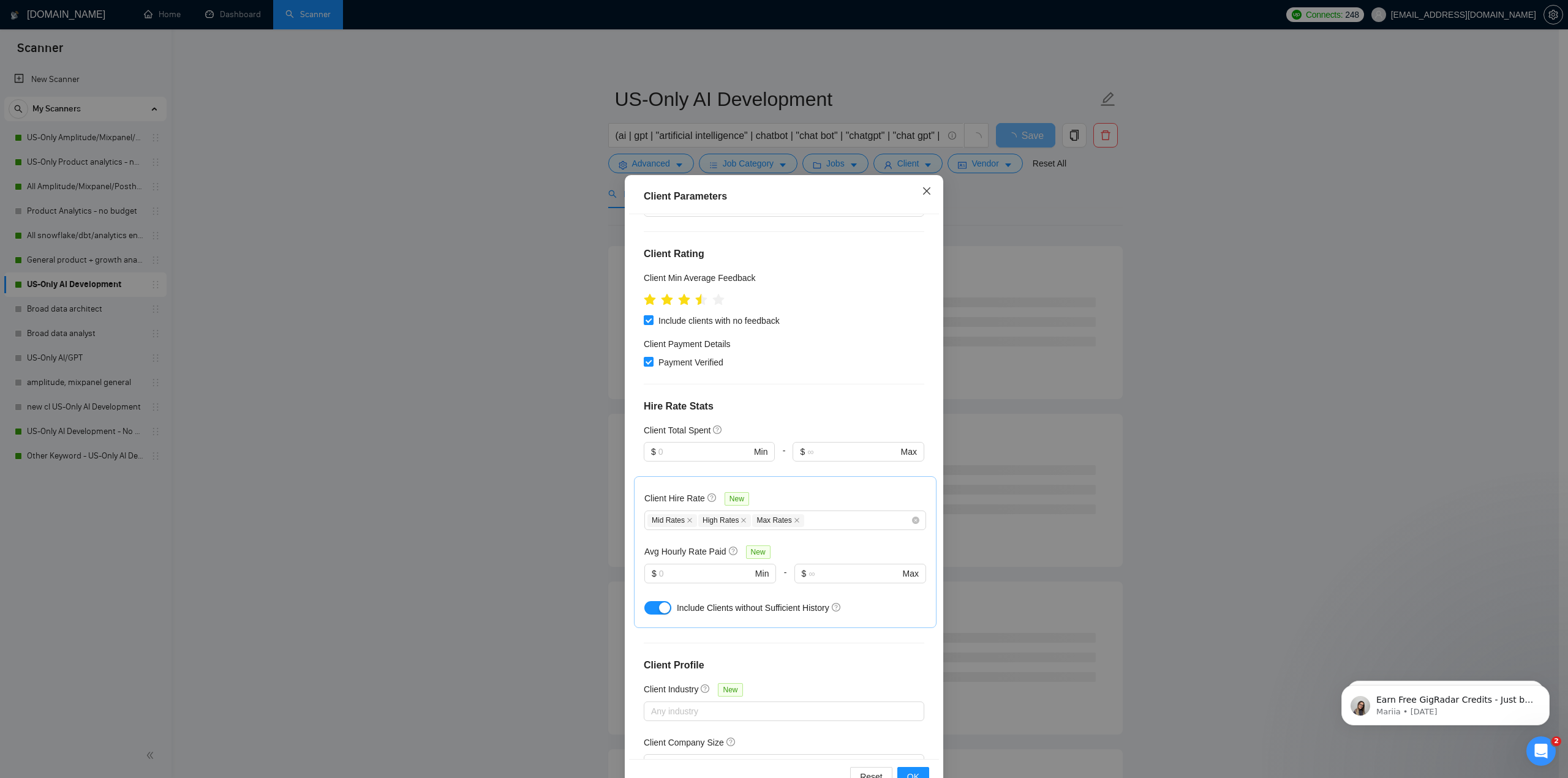
click at [923, 184] on span "Close" at bounding box center [926, 192] width 33 height 33
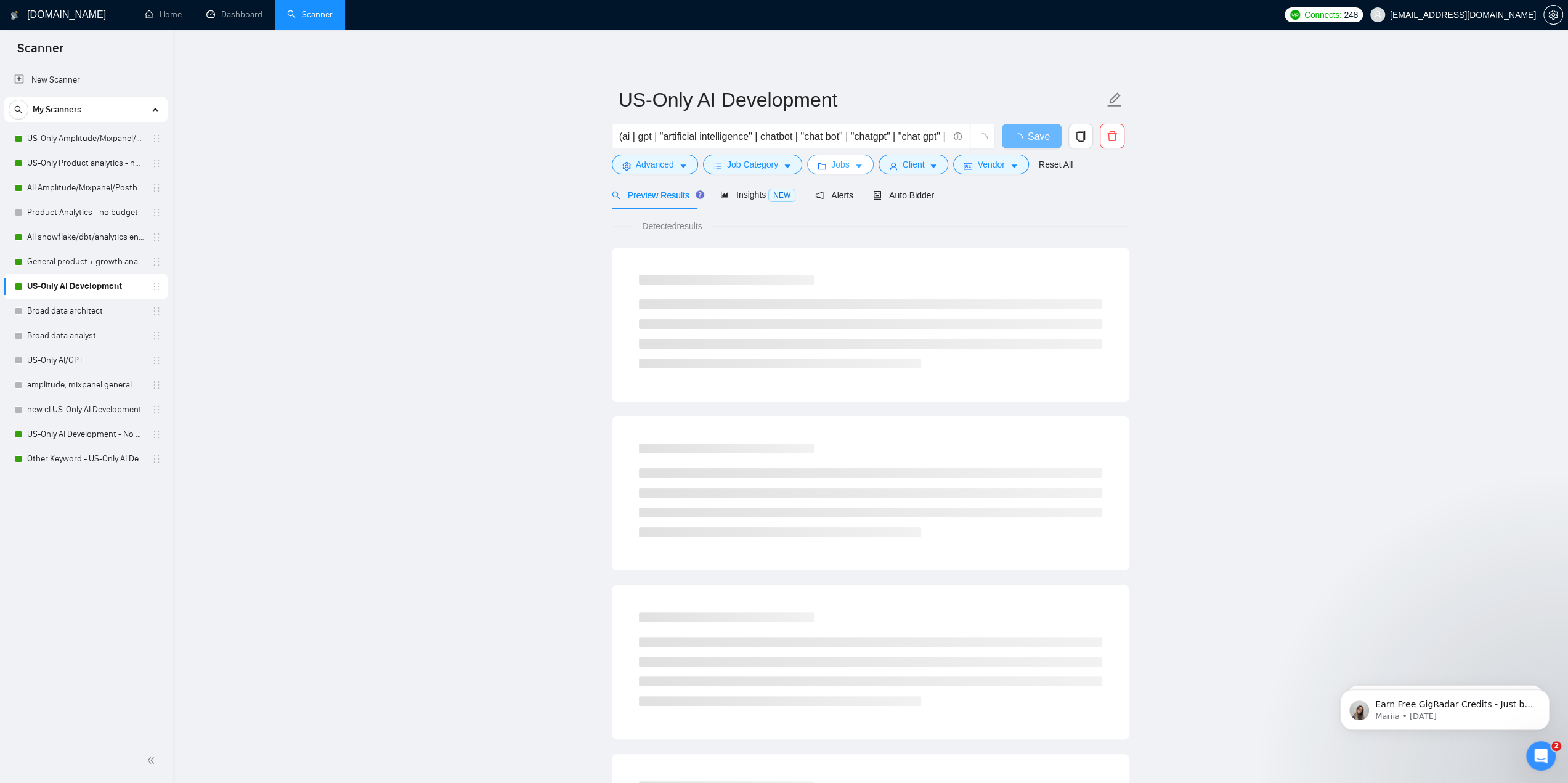
click at [836, 167] on span "Jobs" at bounding box center [840, 165] width 18 height 14
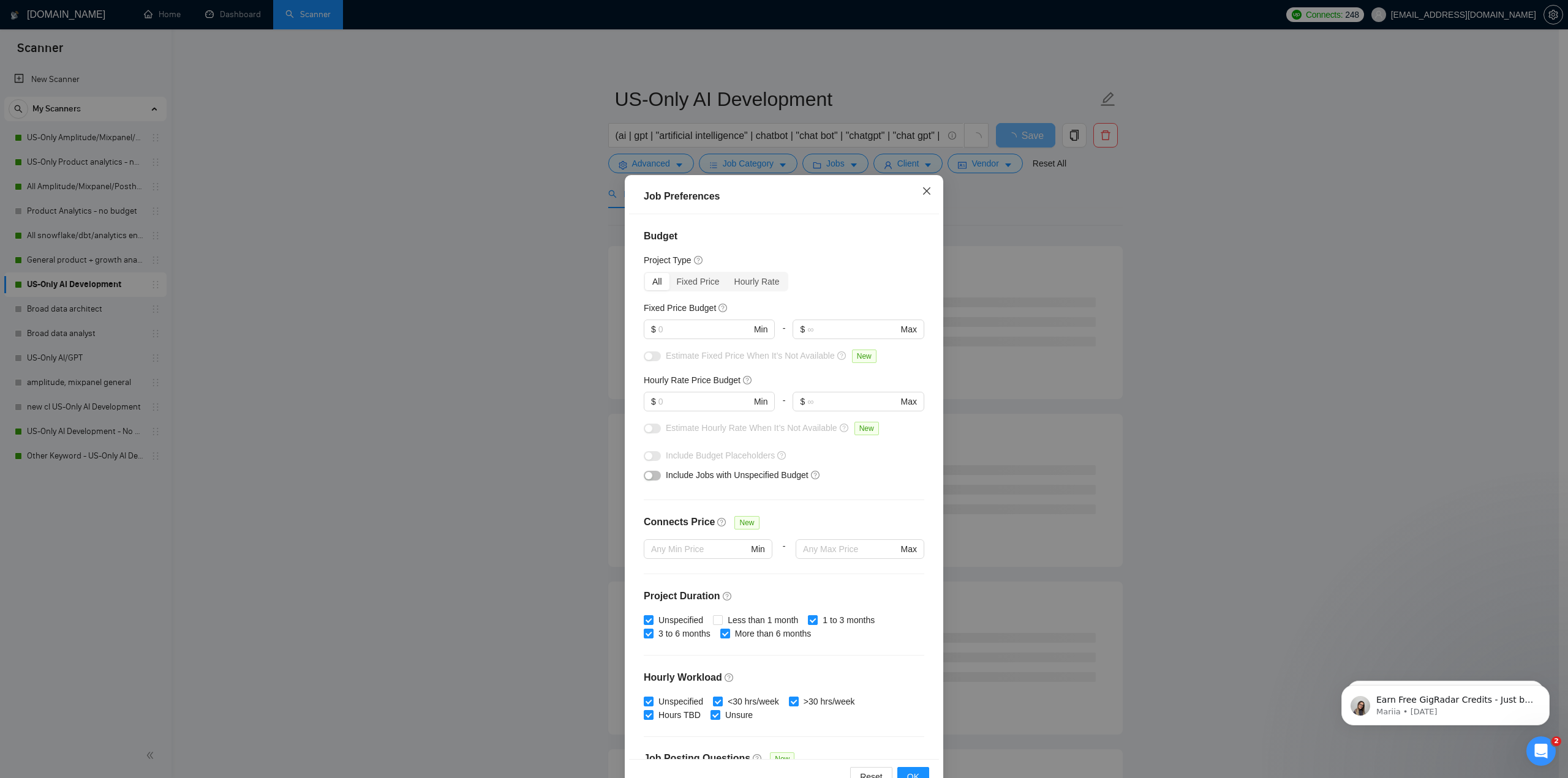
click at [925, 195] on icon "close" at bounding box center [927, 191] width 8 height 8
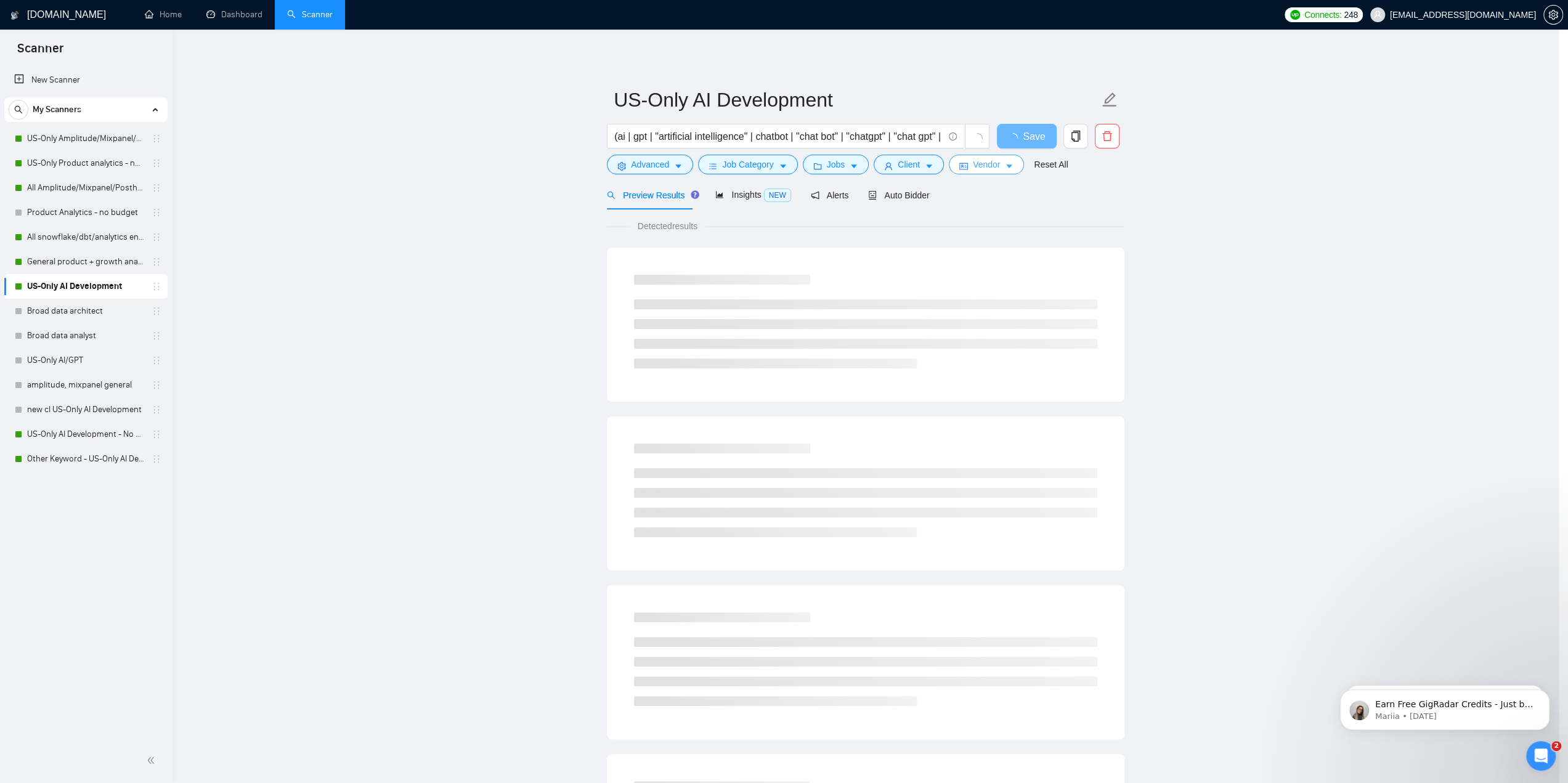
click at [993, 163] on span "Vendor" at bounding box center [986, 165] width 27 height 14
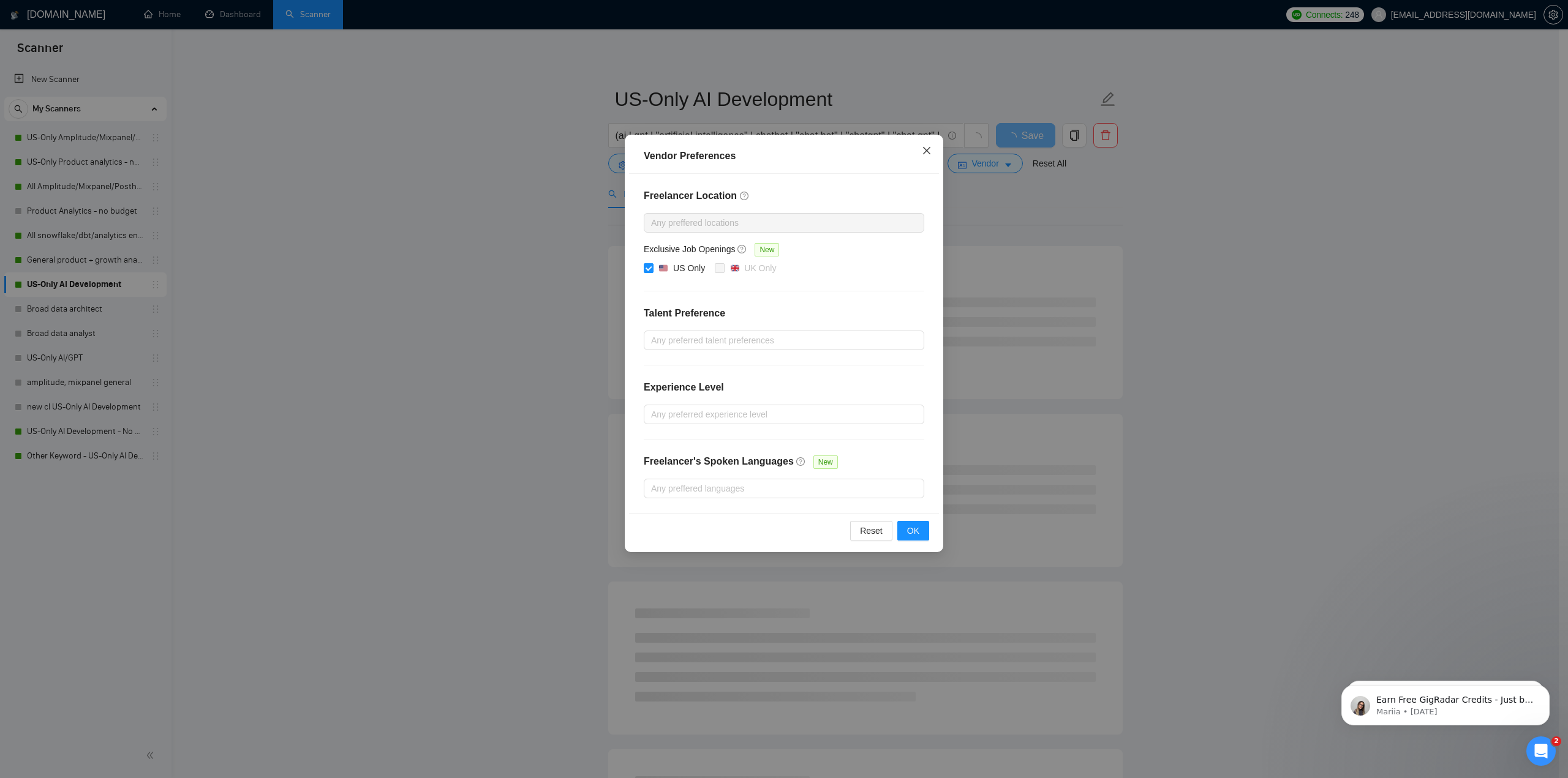
click at [923, 151] on icon "close" at bounding box center [927, 151] width 10 height 10
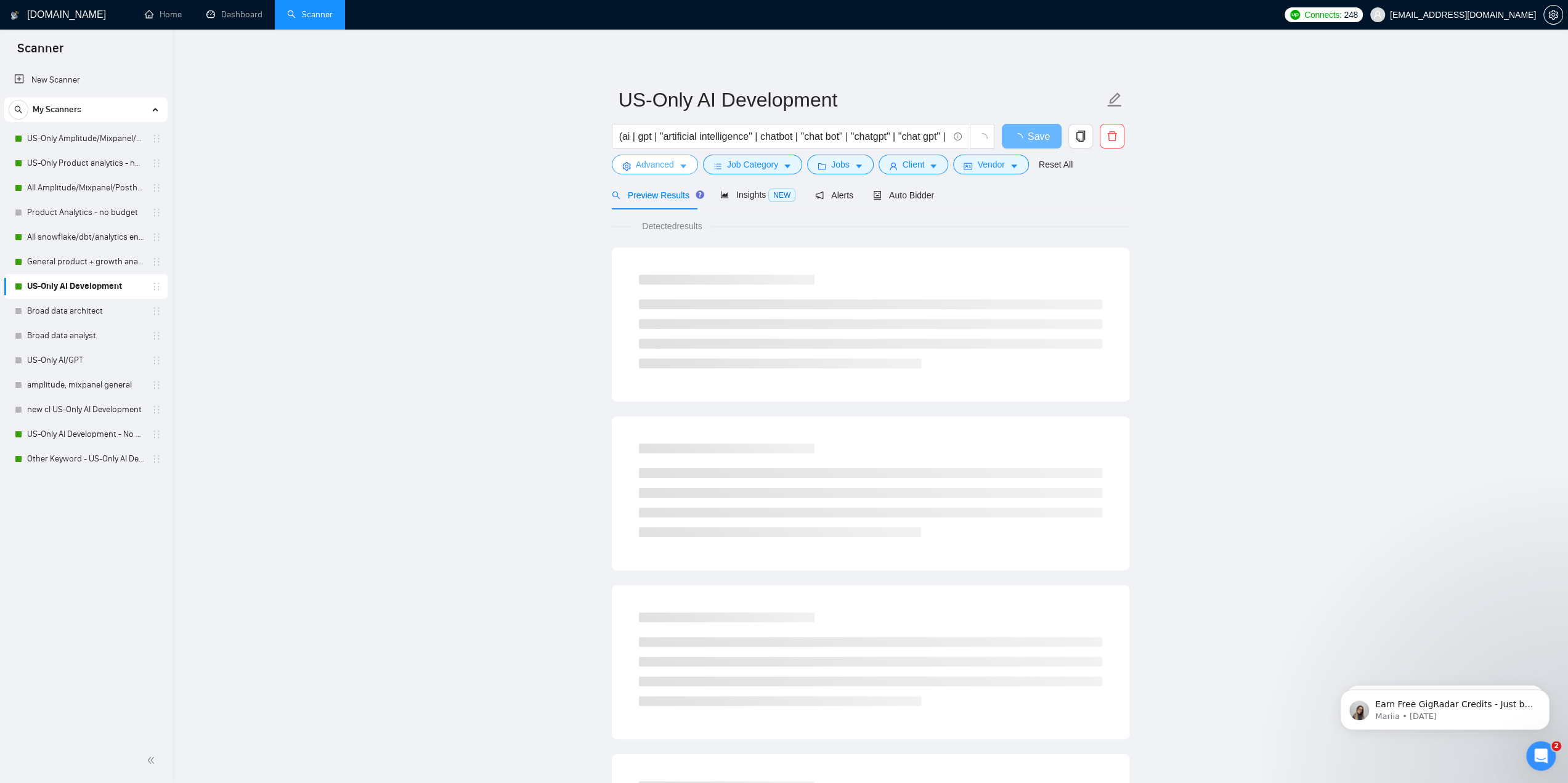
click at [667, 168] on span "Advanced" at bounding box center [655, 165] width 38 height 14
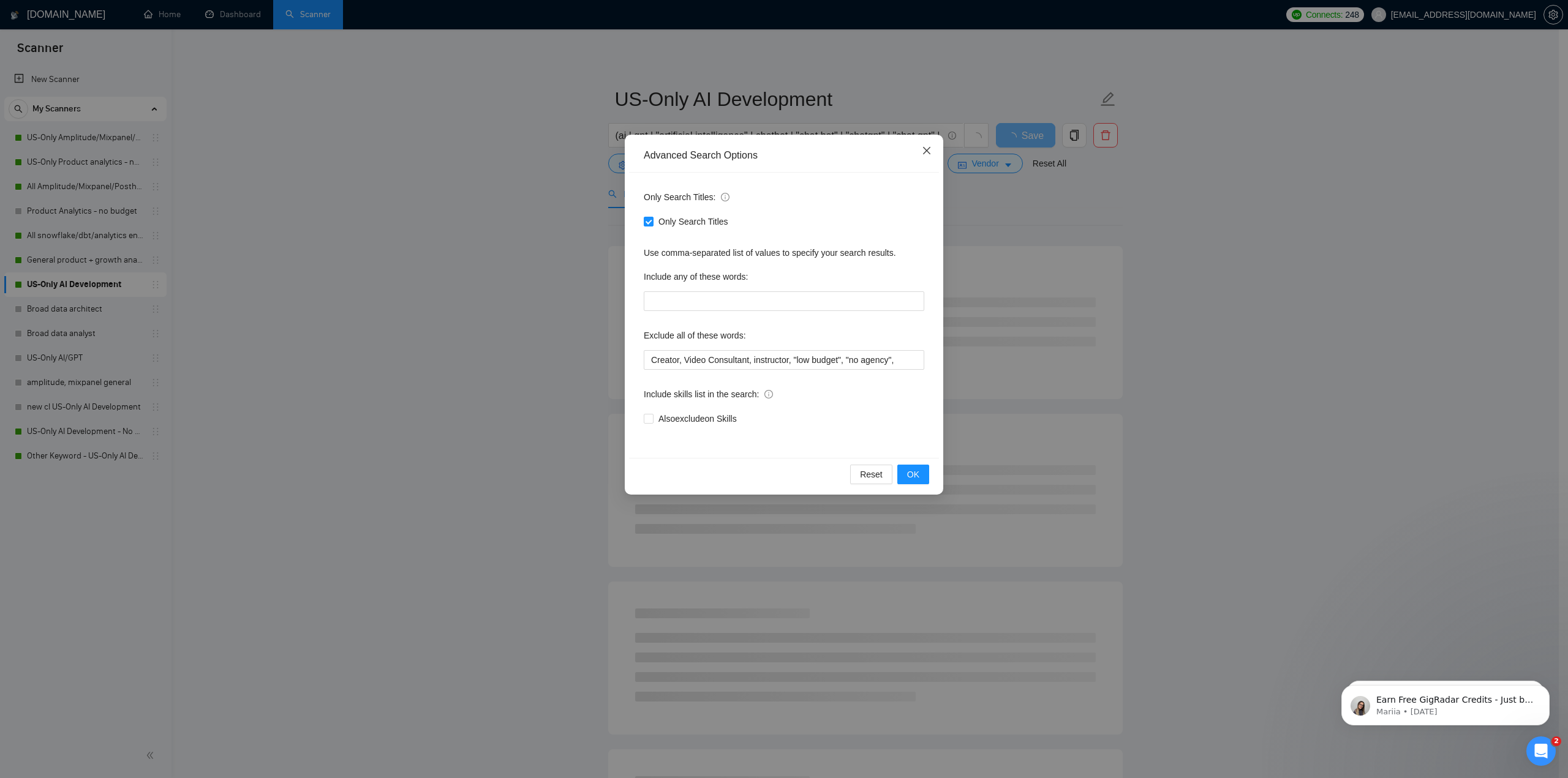
click at [926, 151] on icon "close" at bounding box center [927, 151] width 10 height 10
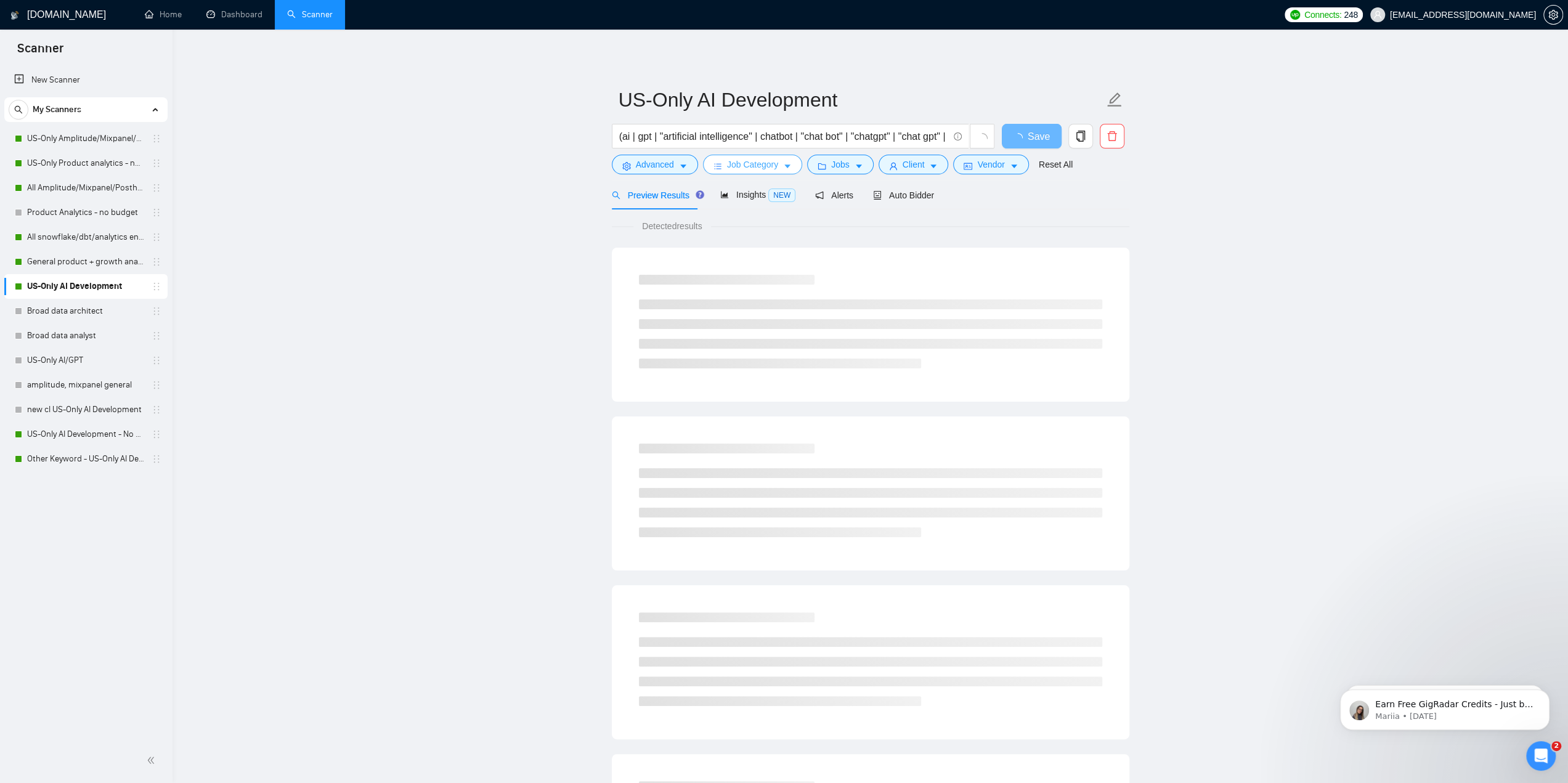
click at [744, 173] on button "Job Category" at bounding box center [752, 164] width 99 height 20
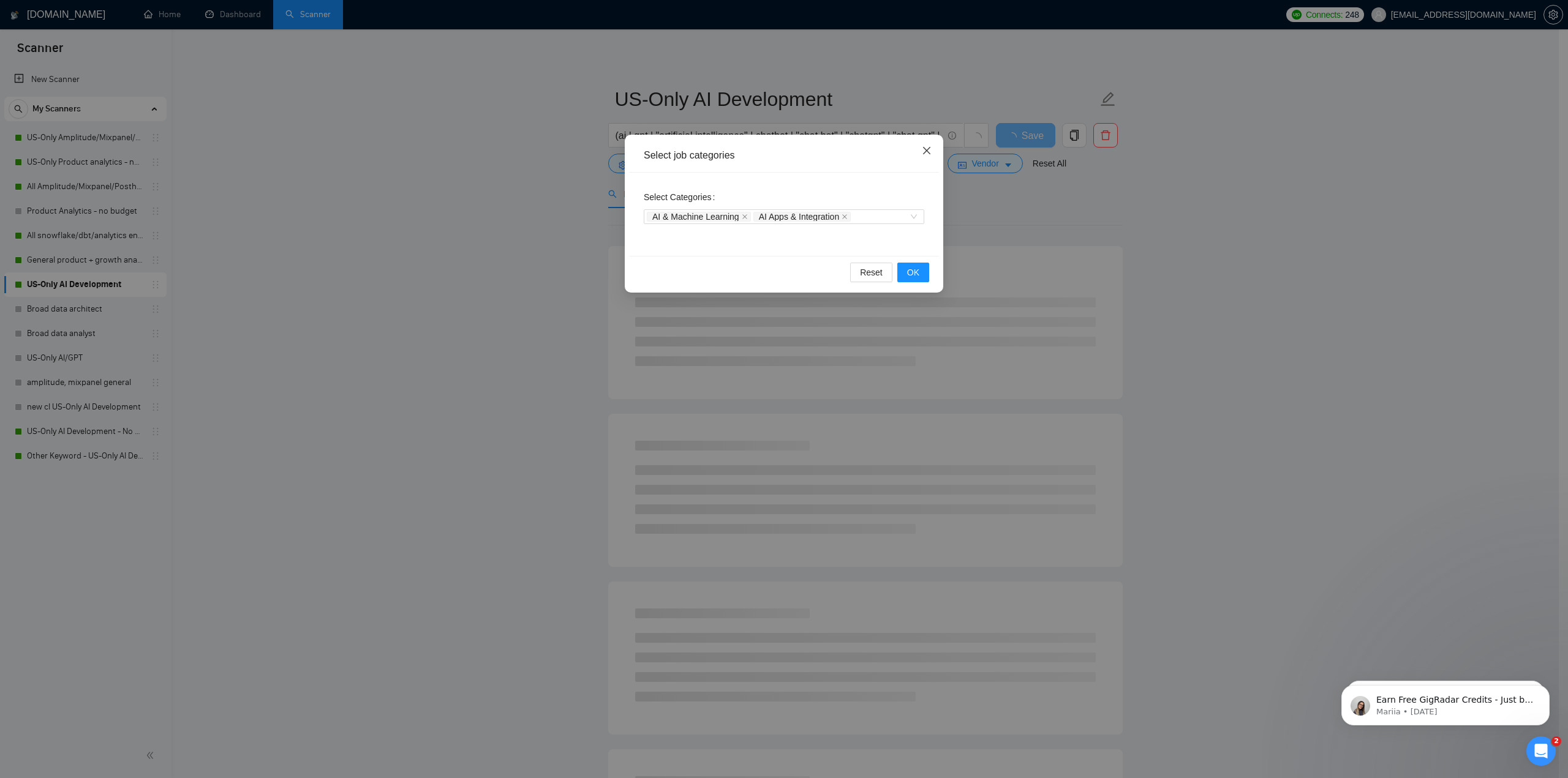
click at [919, 152] on span "Close" at bounding box center [926, 151] width 33 height 33
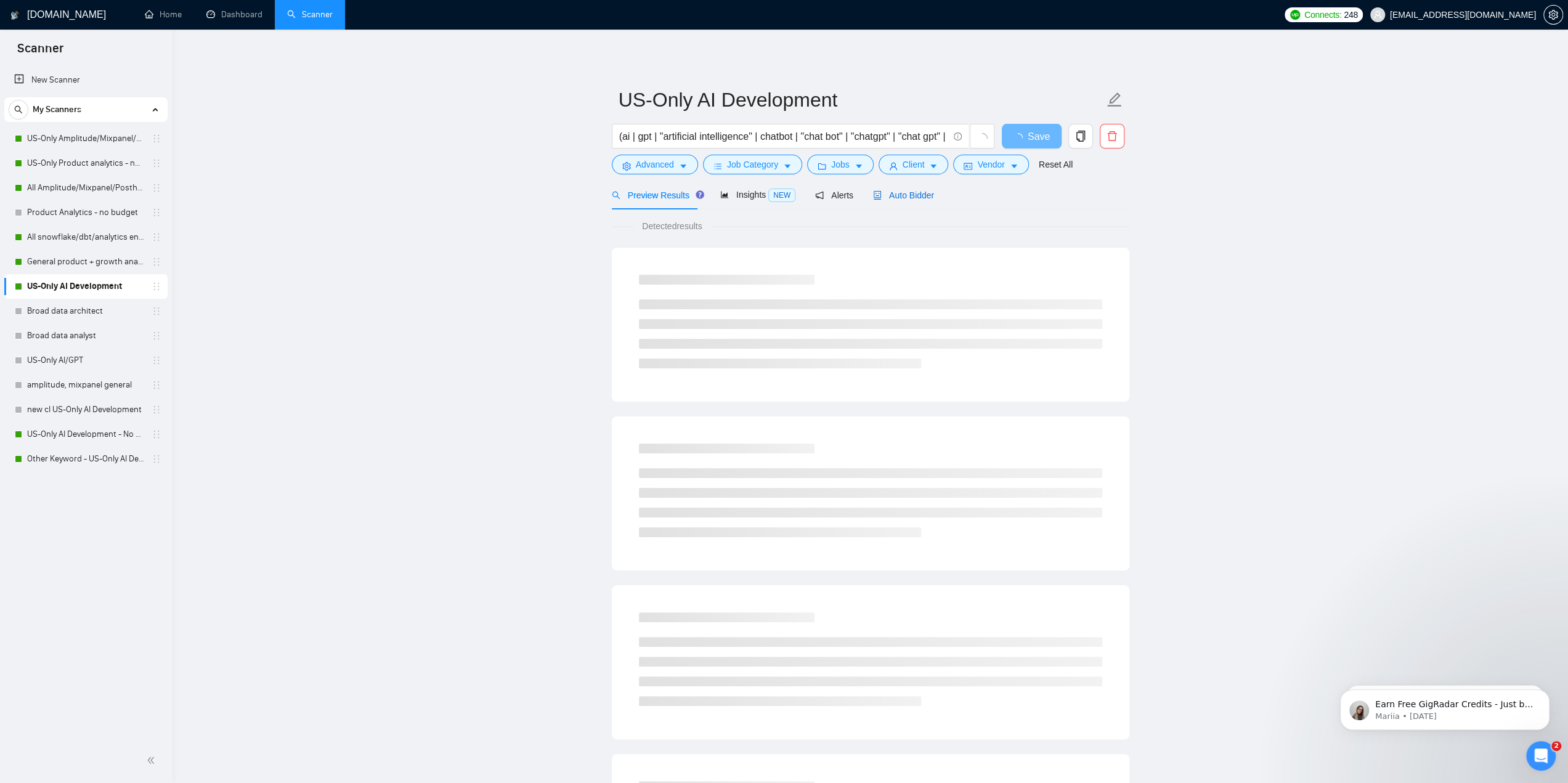
click at [894, 199] on span "Auto Bidder" at bounding box center [903, 195] width 61 height 10
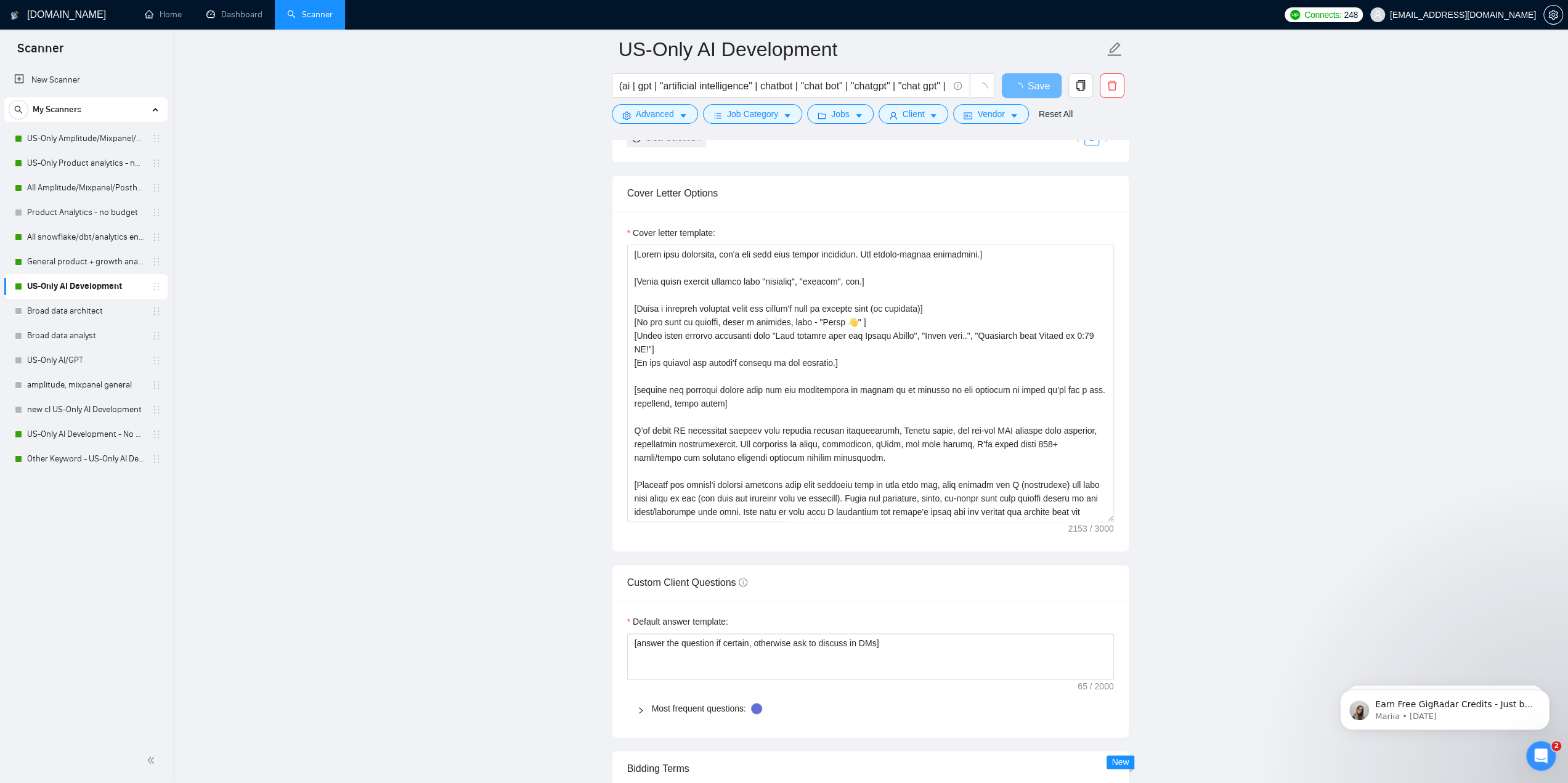
scroll to position [1048, 0]
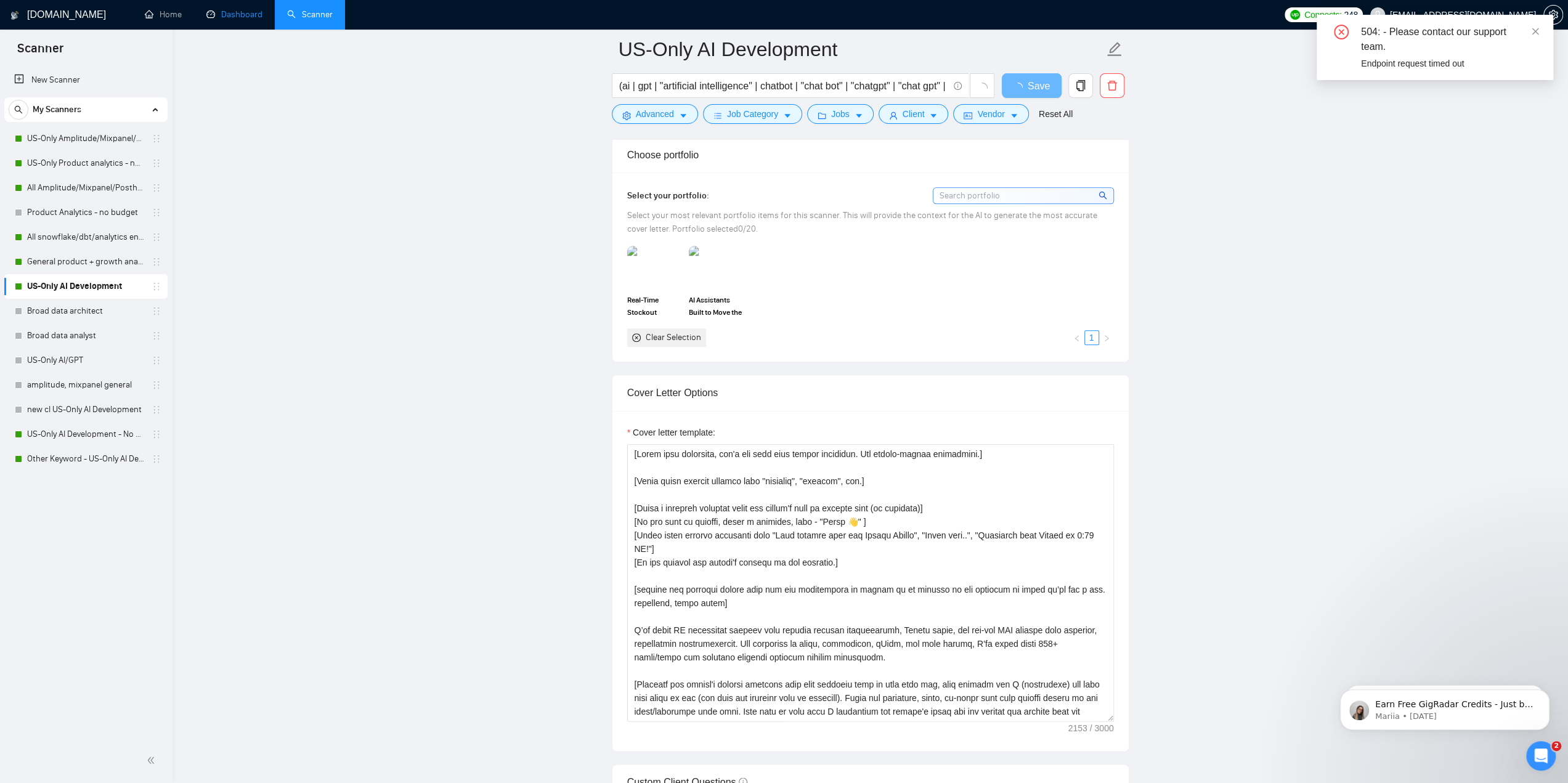
click at [219, 20] on link "Dashboard" at bounding box center [234, 14] width 56 height 11
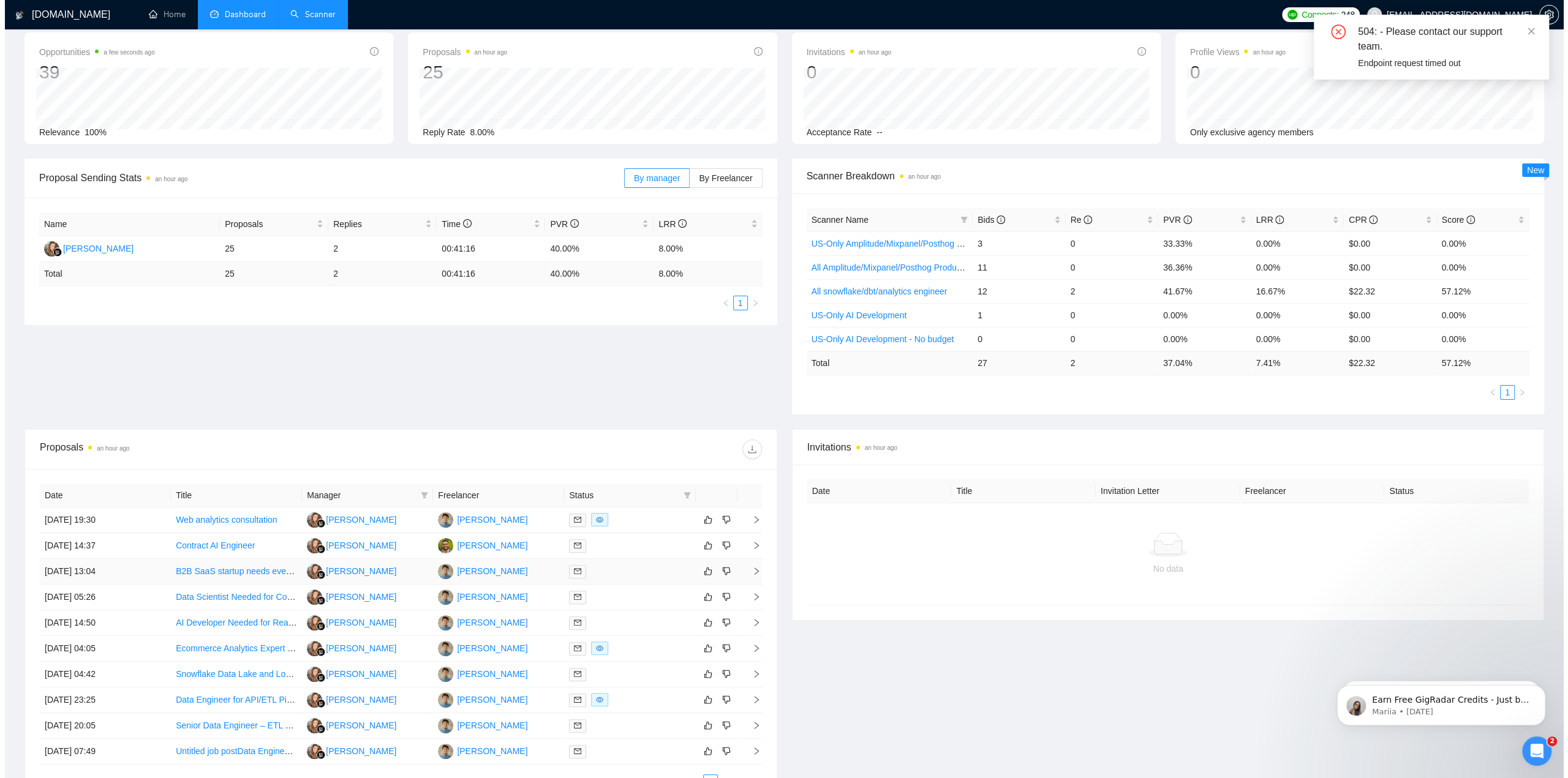
scroll to position [122, 0]
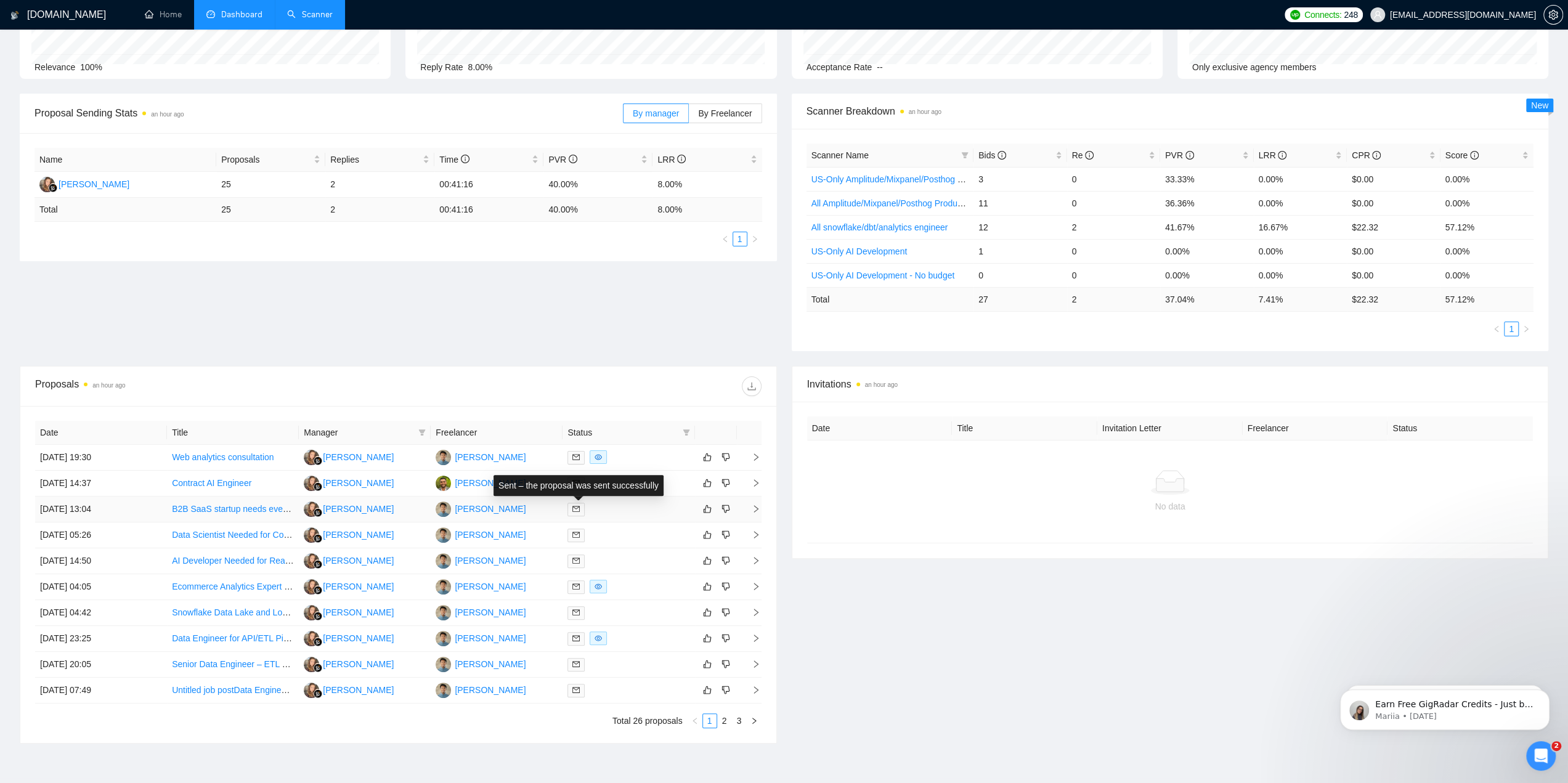
click at [611, 487] on div "Sent – the proposal was sent successfully" at bounding box center [579, 485] width 170 height 21
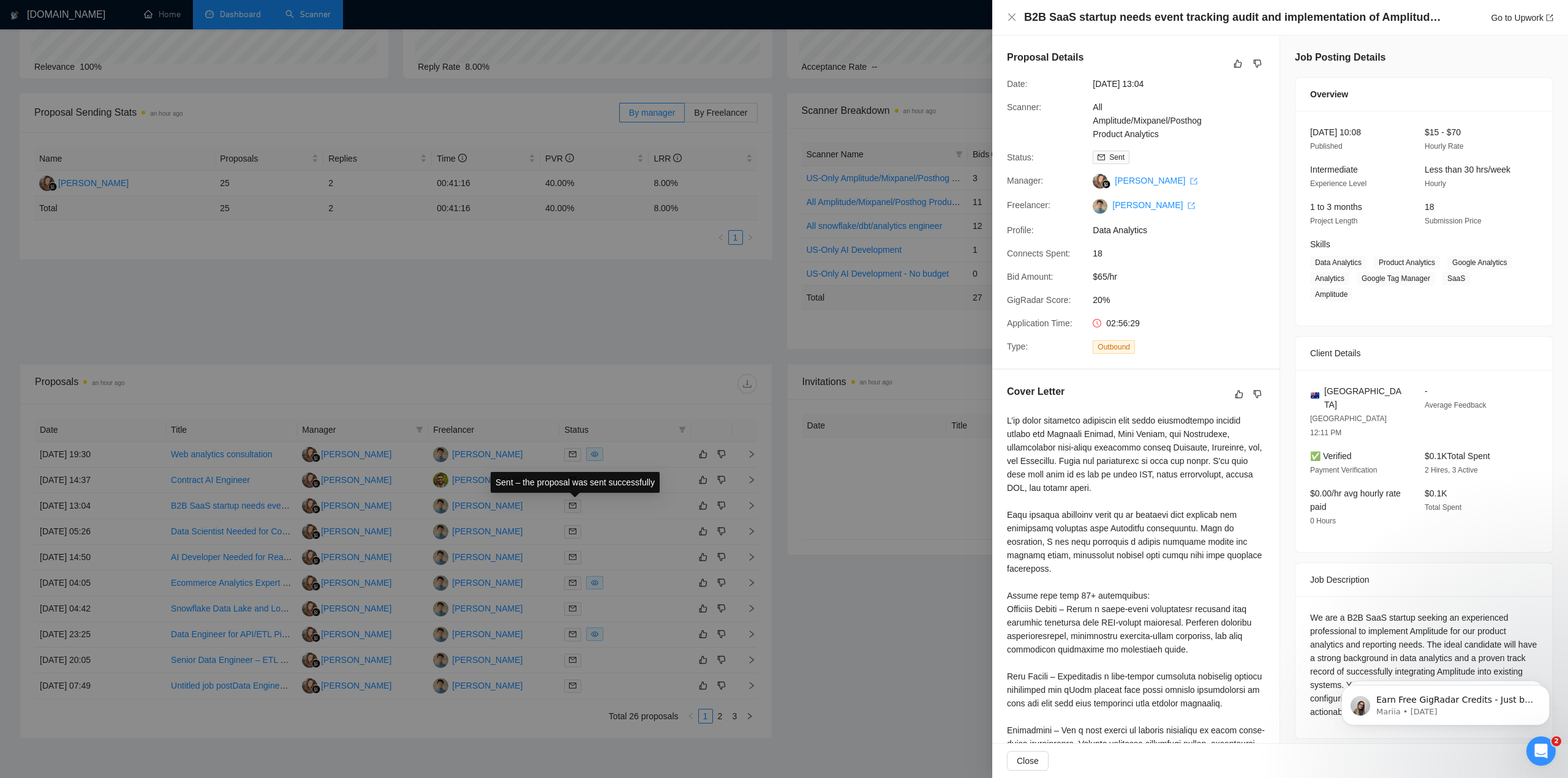
click at [472, 490] on div at bounding box center [784, 389] width 1568 height 778
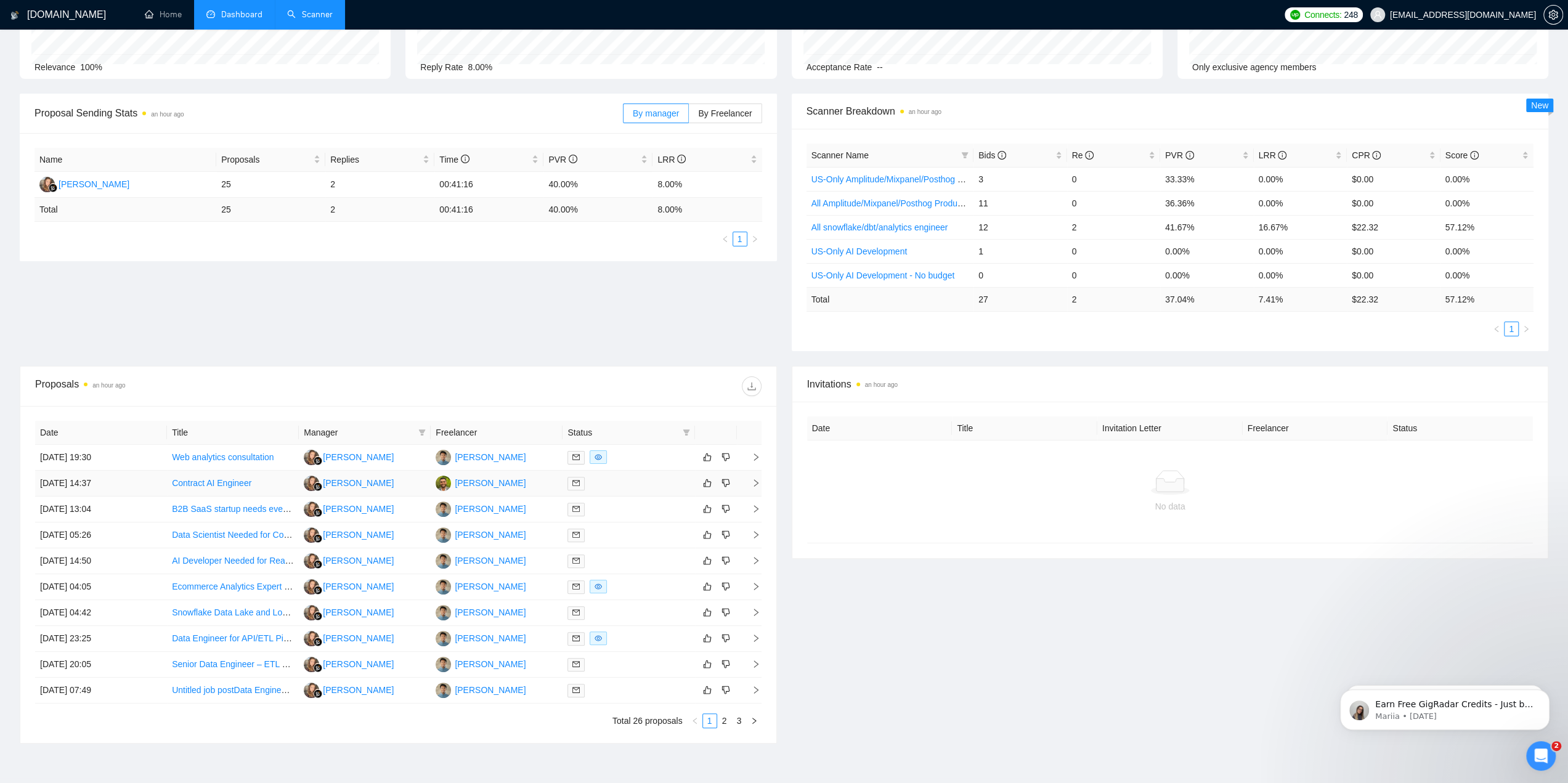
click at [409, 483] on td "[PERSON_NAME]" at bounding box center [364, 484] width 132 height 26
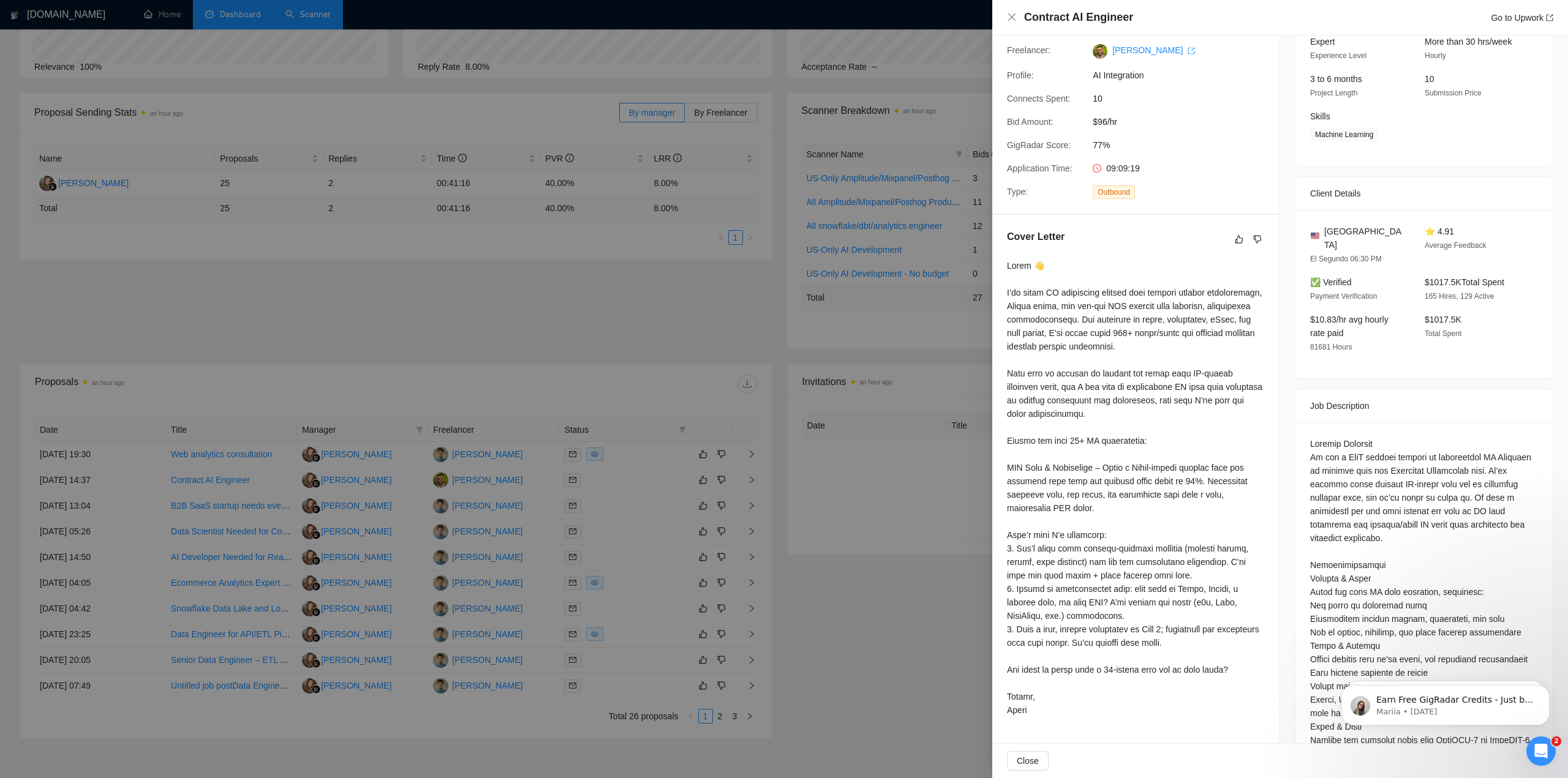
scroll to position [61, 0]
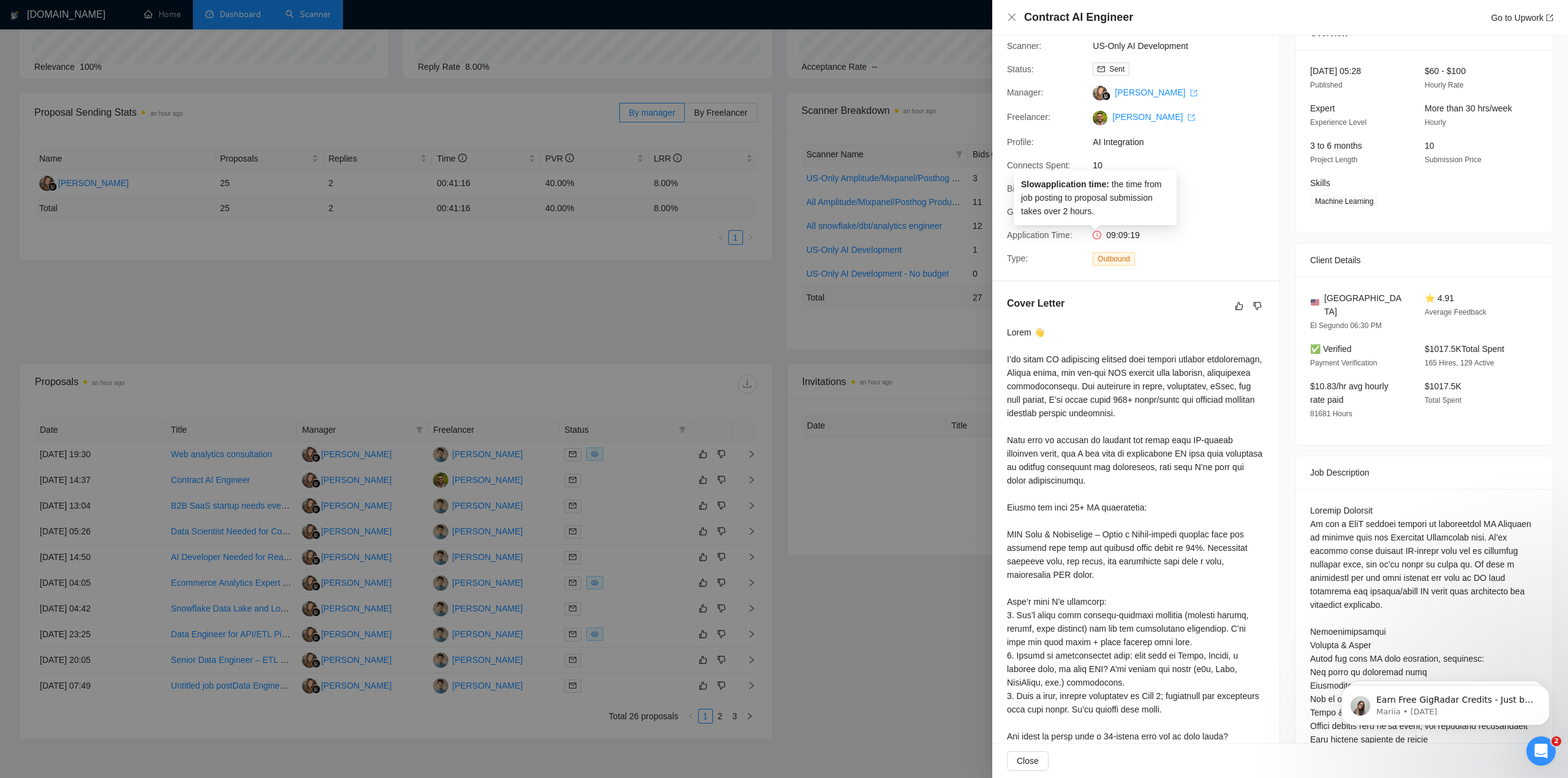
click at [1095, 237] on icon "clock-circle" at bounding box center [1097, 235] width 9 height 9
click at [1095, 237] on icon "clock-circle" at bounding box center [1097, 235] width 9 height 9
click at [1240, 223] on div "Proposal Details Date: [DATE] 14:37 Scanner: US-Only AI Development Status: Sen…" at bounding box center [1136, 127] width 287 height 306
click at [1098, 212] on span "77%" at bounding box center [1184, 212] width 184 height 14
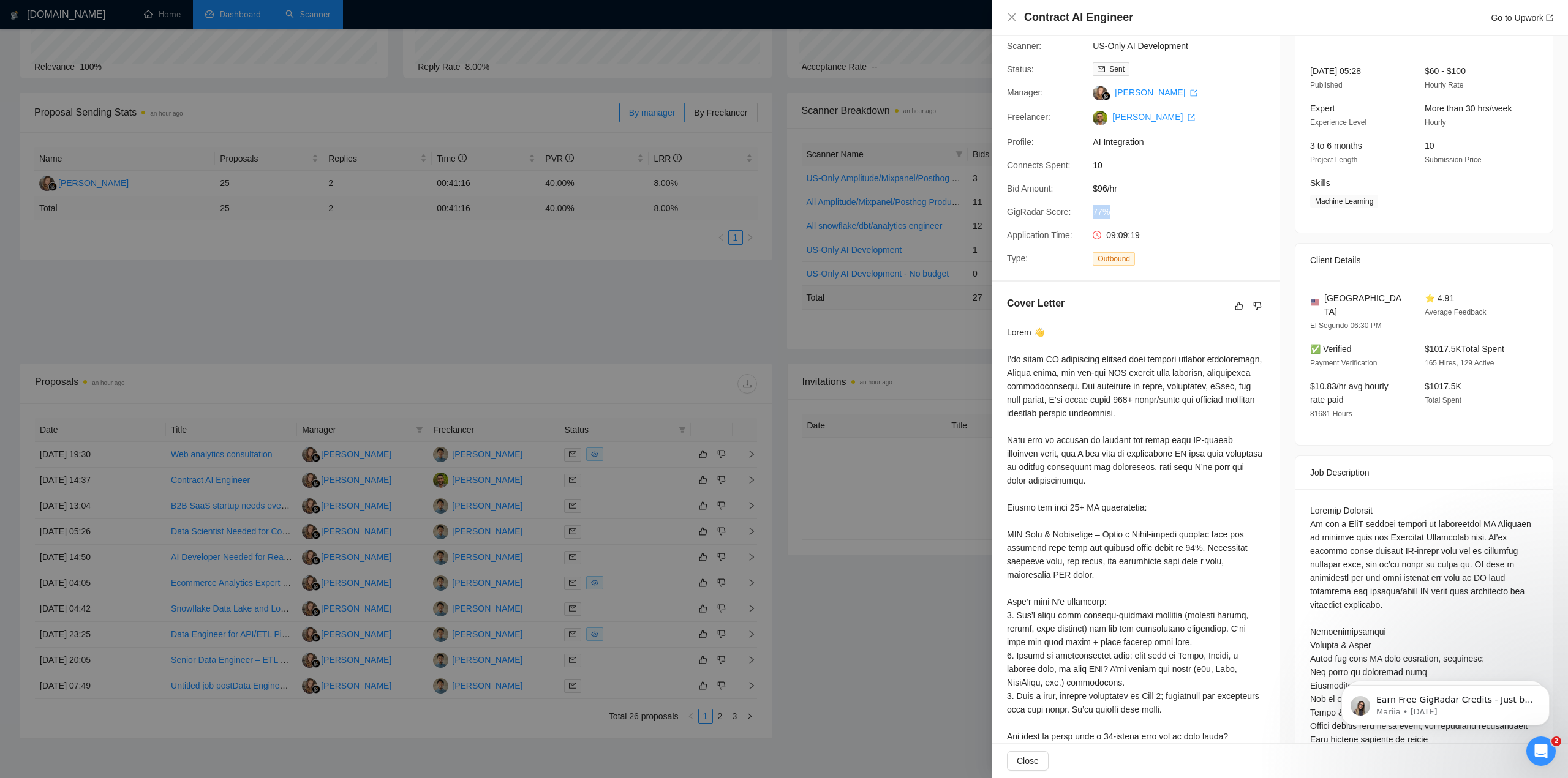
click at [1098, 212] on span "77%" at bounding box center [1184, 212] width 184 height 14
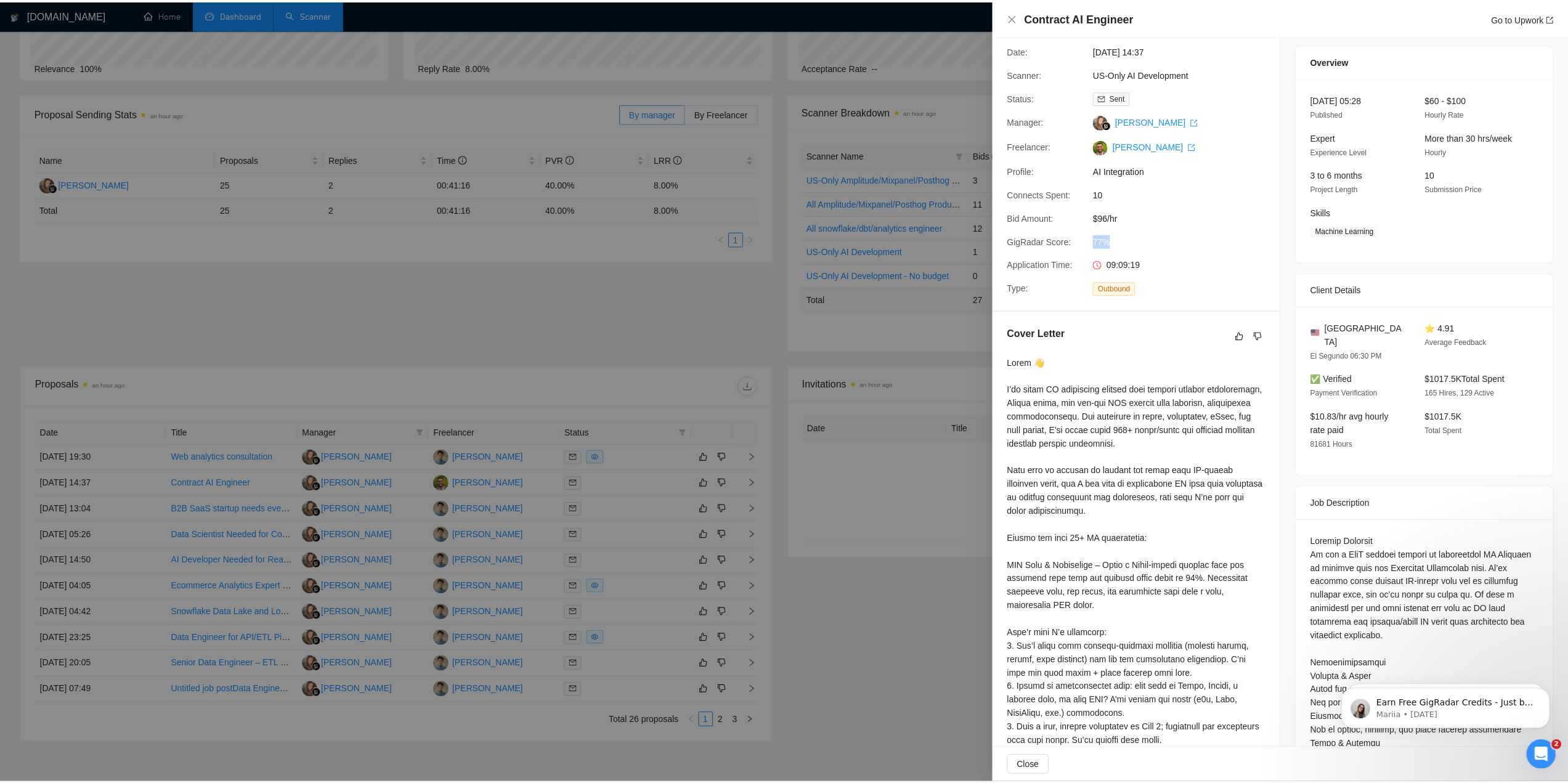
scroll to position [0, 0]
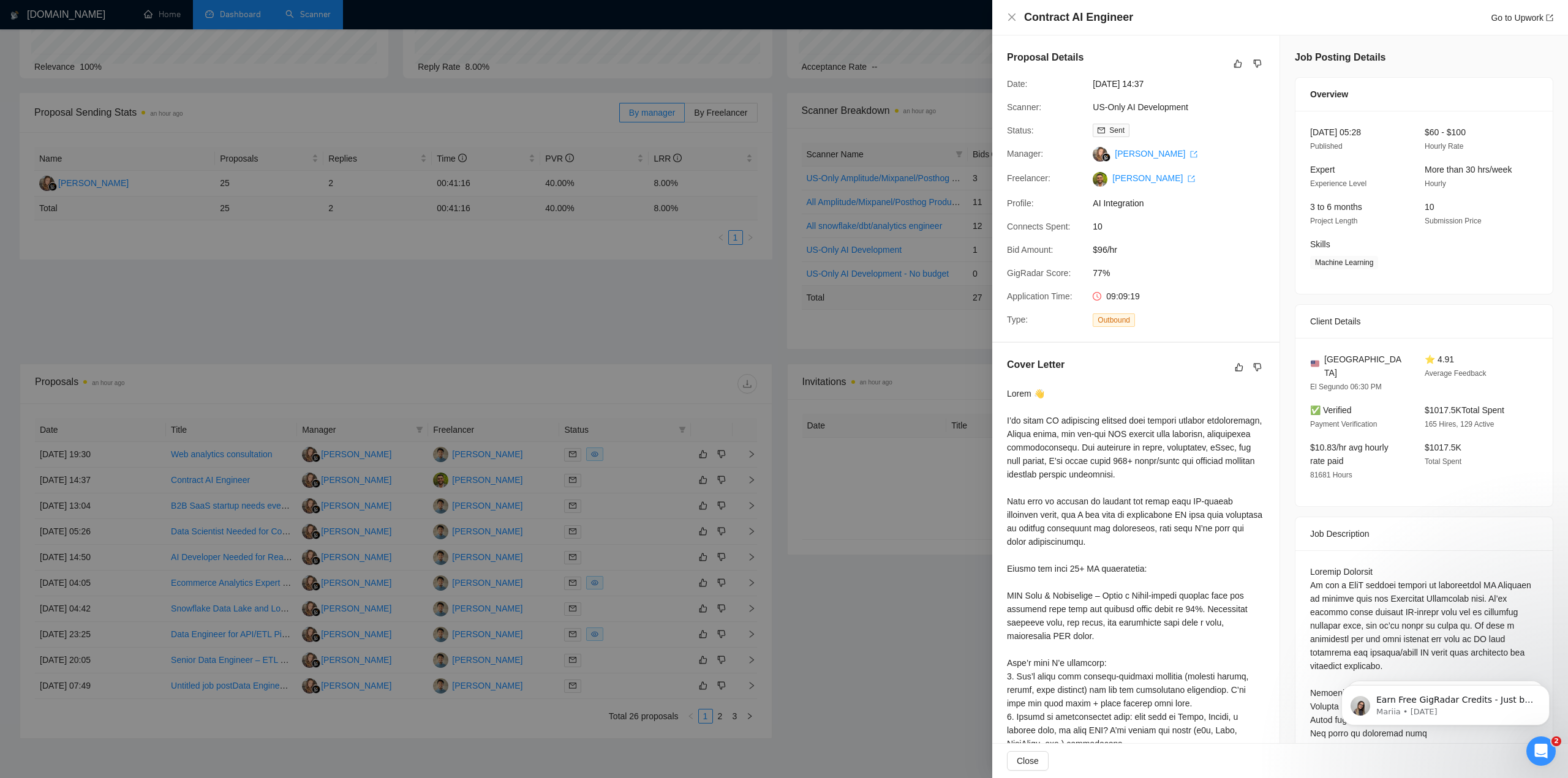
click at [1191, 251] on span "$96/hr" at bounding box center [1184, 250] width 184 height 14
click at [442, 318] on div at bounding box center [784, 389] width 1568 height 778
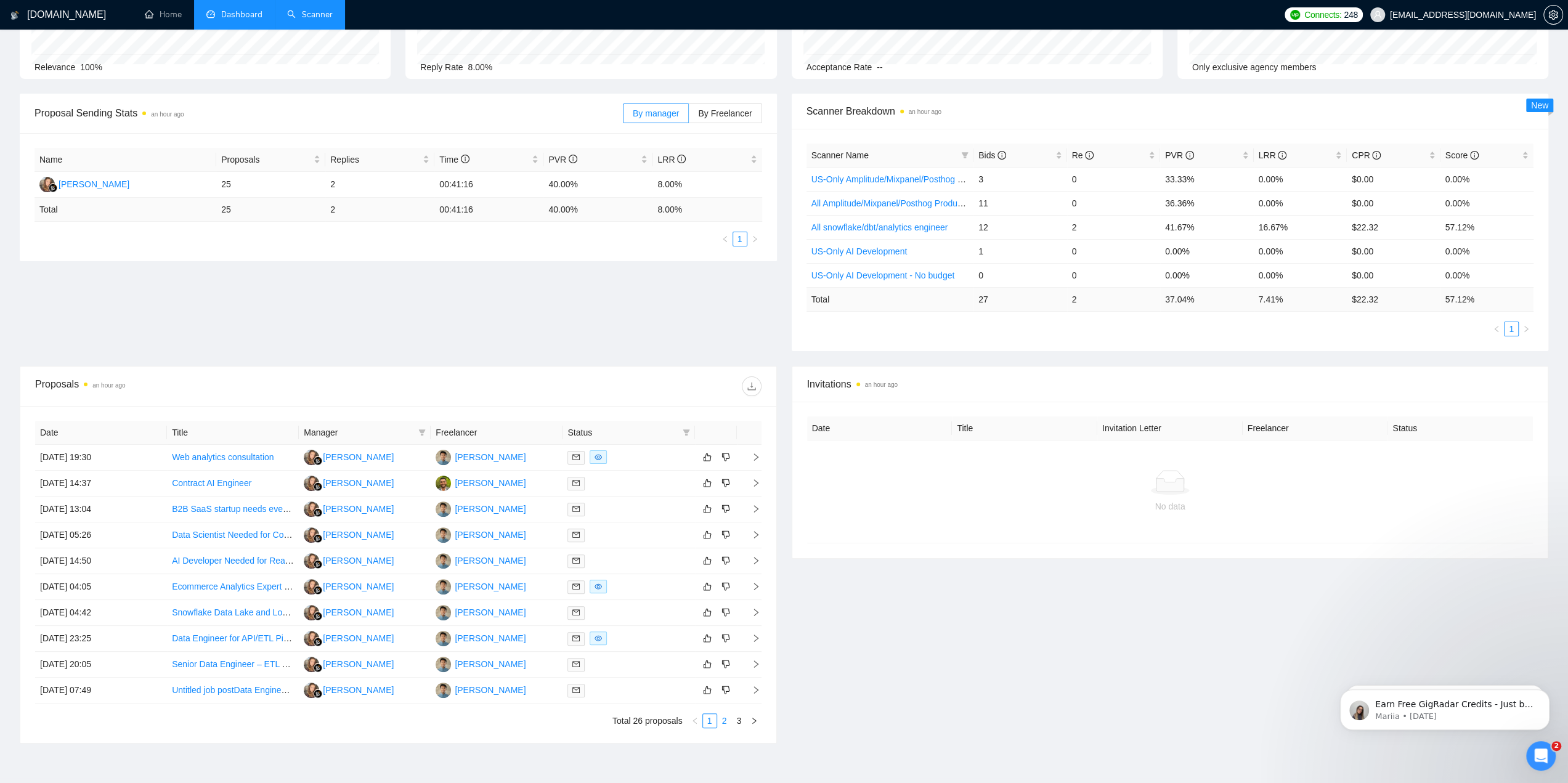
click at [727, 725] on link "2" at bounding box center [725, 721] width 14 height 14
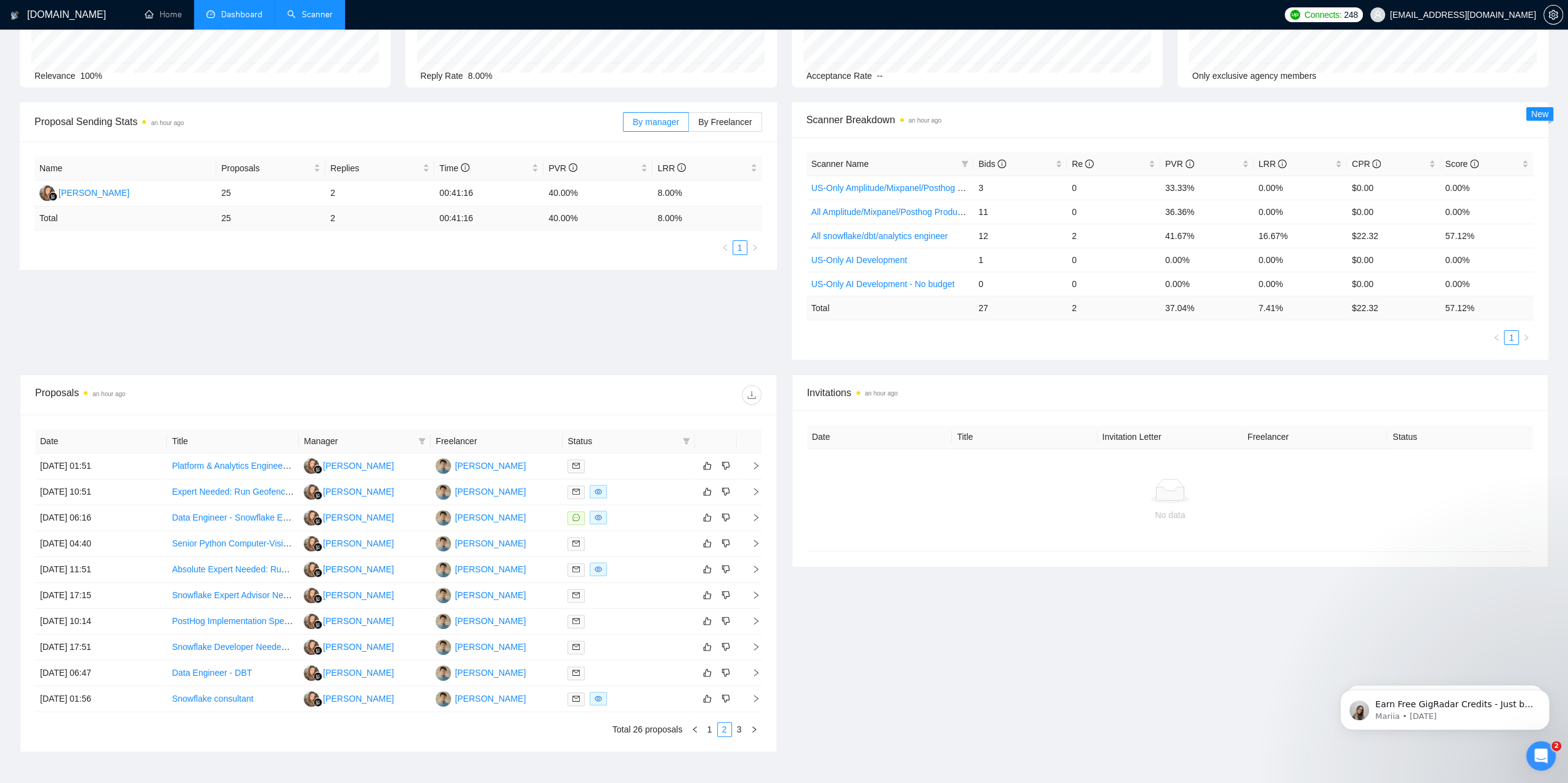
scroll to position [62, 0]
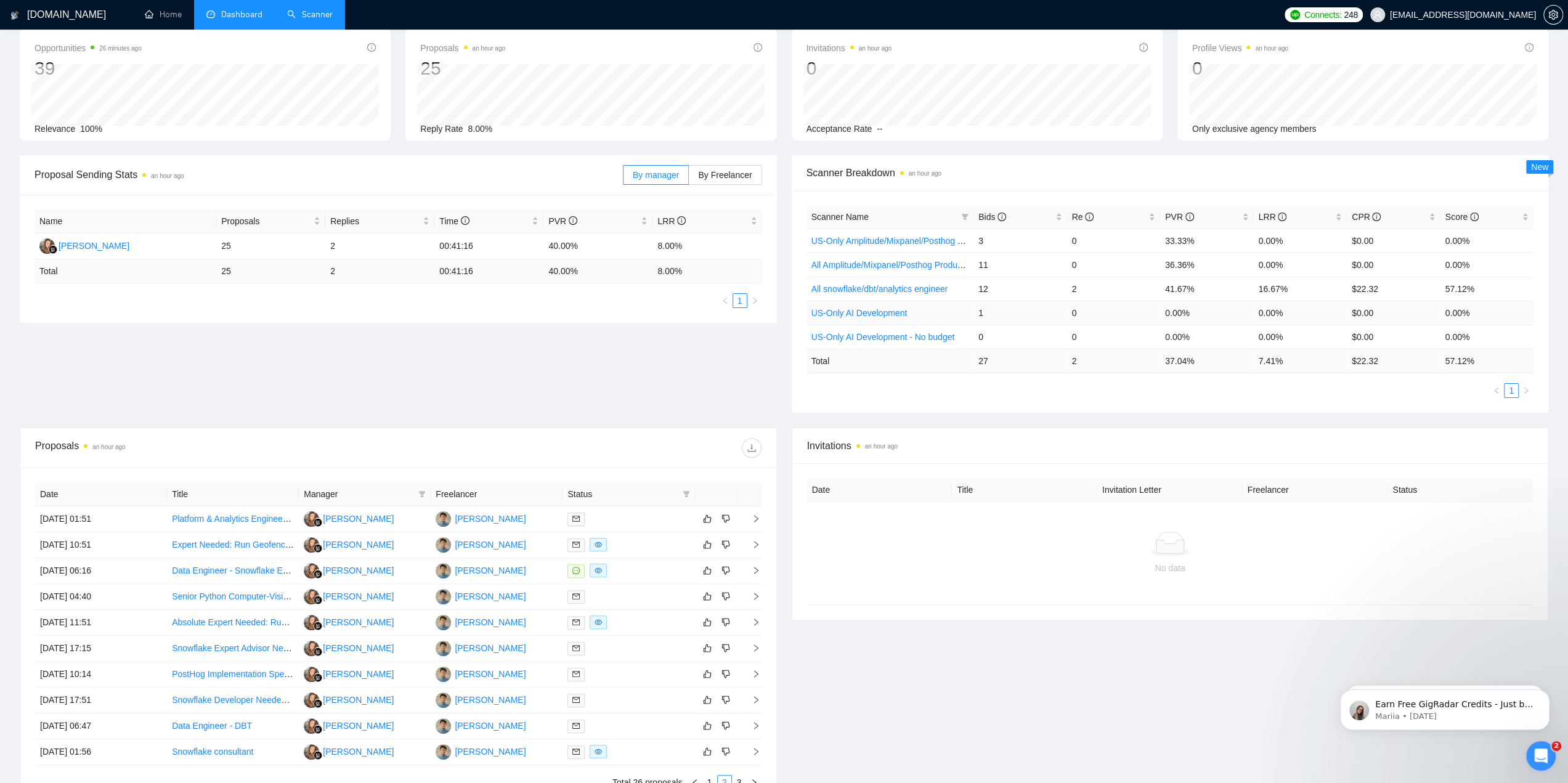
click at [872, 315] on link "US-Only AI Development" at bounding box center [859, 313] width 96 height 10
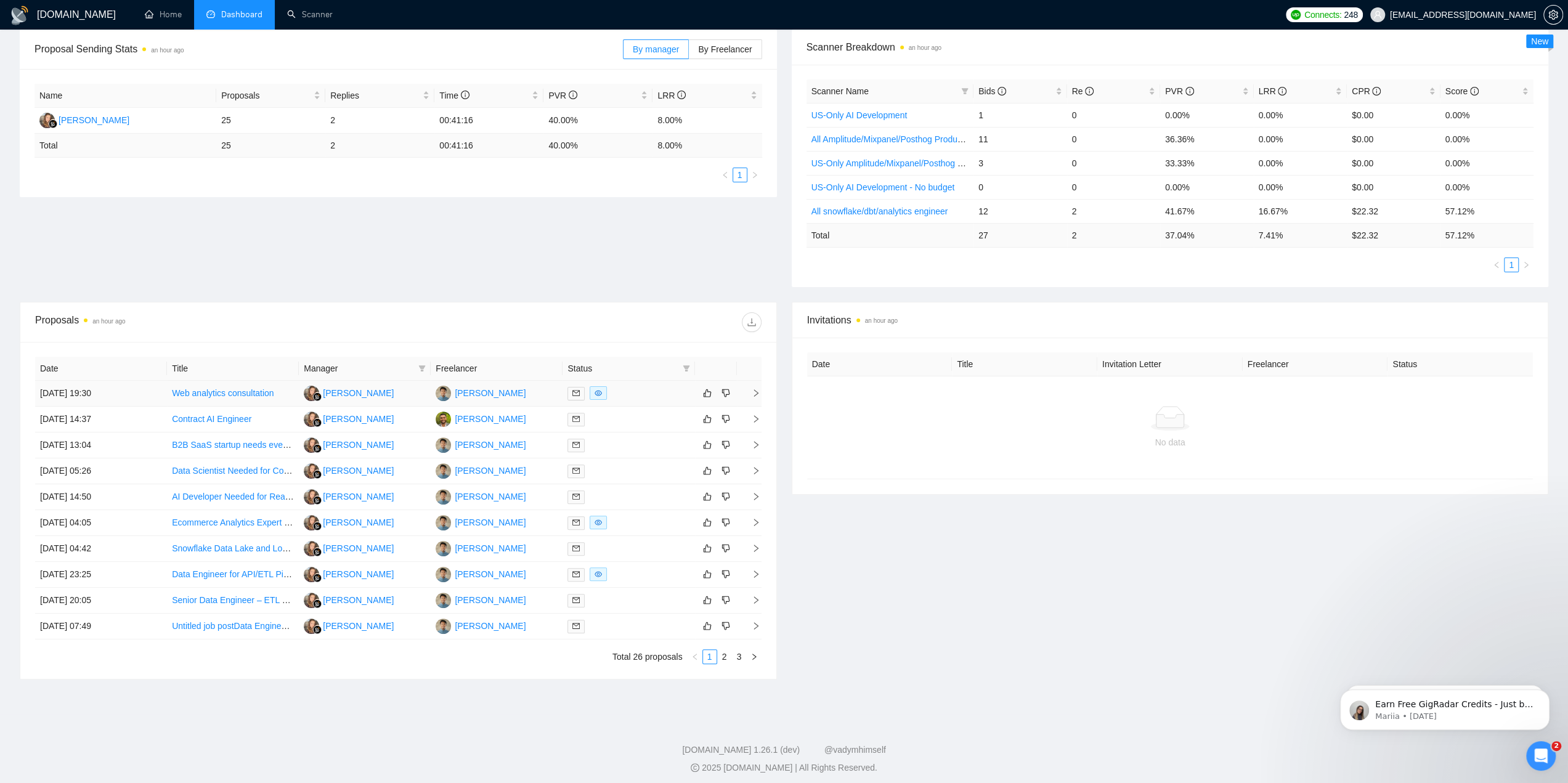
scroll to position [192, 0]
